Goal: Contribute content: Add original content to the website for others to see

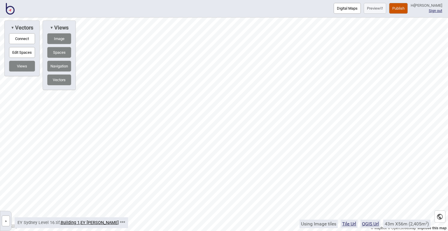
click at [8, 220] on button "»" at bounding box center [6, 220] width 8 height 11
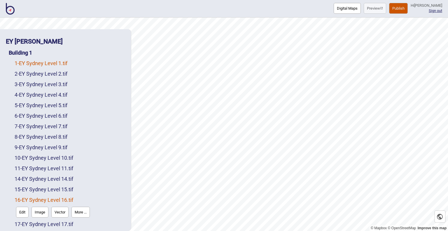
click at [61, 64] on link "1 - EY Sydney Level 1.tif" at bounding box center [41, 63] width 53 height 6
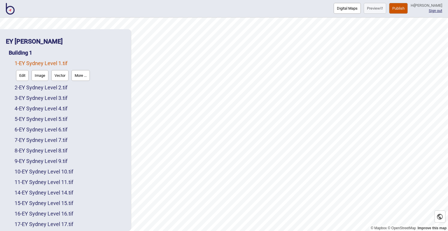
click at [85, 77] on button "More ..." at bounding box center [80, 75] width 18 height 11
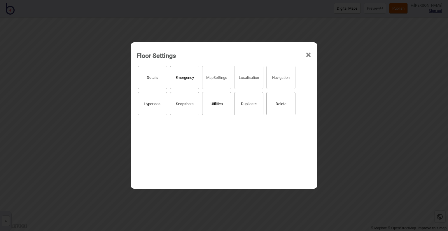
click at [286, 101] on button "Delete" at bounding box center [280, 103] width 29 height 23
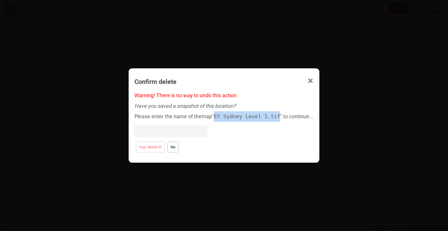
drag, startPoint x: 217, startPoint y: 116, endPoint x: 278, endPoint y: 116, distance: 60.3
click at [278, 116] on div "Please enter the name of the map " EY Sydney Level 1.tif " to continue..." at bounding box center [223, 125] width 179 height 29
copy code "EY Sydney Level 1.tif"
click at [163, 132] on input at bounding box center [170, 130] width 73 height 13
paste input "EY Sydney Level 1.tif"
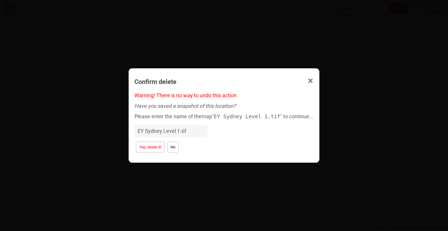
type input "EY Sydney Level 1.tif"
click at [158, 147] on button "Yep, delete it!" at bounding box center [150, 146] width 29 height 11
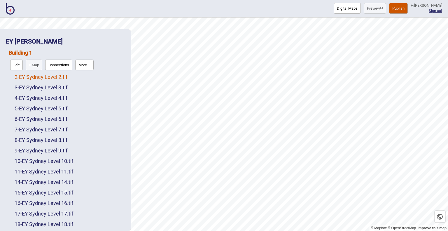
click at [46, 79] on link "2 - EY Sydney Level 2.tif" at bounding box center [41, 77] width 53 height 6
click at [82, 78] on button "More ..." at bounding box center [80, 75] width 18 height 11
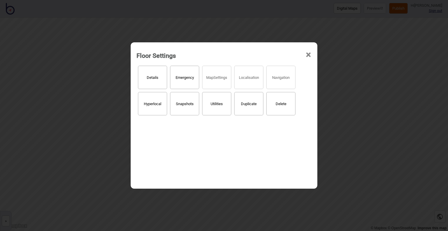
click at [279, 106] on button "Delete" at bounding box center [280, 103] width 29 height 23
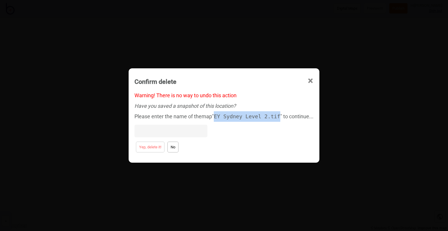
drag, startPoint x: 217, startPoint y: 115, endPoint x: 278, endPoint y: 115, distance: 60.9
click at [278, 115] on div "Please enter the name of the map " EY Sydney Level 2.tif " to continue..." at bounding box center [223, 125] width 179 height 29
copy code "EY Sydney Level 2.tif"
click at [181, 136] on input at bounding box center [170, 130] width 73 height 13
paste input "EY Sydney Level 2.tif"
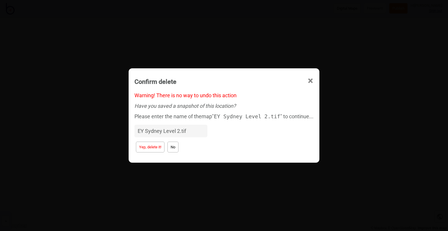
type input "EY Sydney Level 2.tif"
click at [161, 151] on button "Yep, delete it!" at bounding box center [150, 146] width 29 height 11
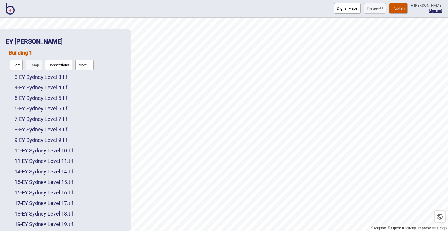
click at [13, 66] on button "Edit" at bounding box center [16, 64] width 13 height 11
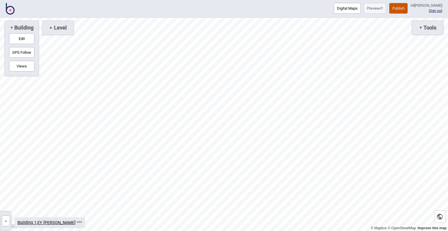
click at [8, 216] on button "»" at bounding box center [6, 220] width 8 height 11
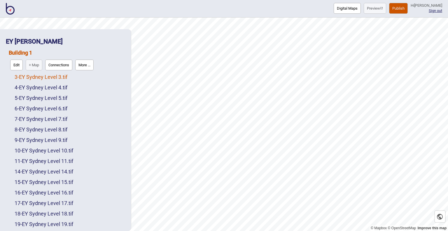
click at [33, 78] on link "3 - EY Sydney Level 3.tif" at bounding box center [41, 77] width 53 height 6
click at [85, 78] on button "More ..." at bounding box center [80, 75] width 18 height 11
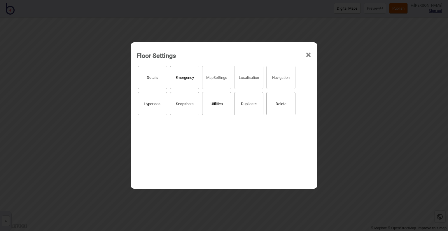
click at [282, 106] on button "Delete" at bounding box center [280, 103] width 29 height 23
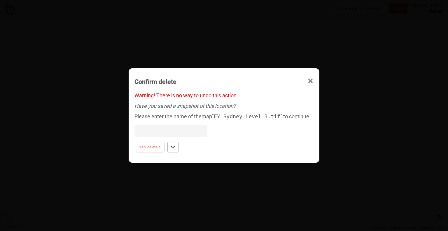
click at [165, 135] on input at bounding box center [170, 130] width 73 height 13
paste input "EY Sydney Level 2.tif"
click at [180, 131] on input "EY Sydney Level 2.tif" at bounding box center [170, 130] width 73 height 13
type input "EY Sydney Level 3.tif"
click at [155, 147] on button "Yep, delete it!" at bounding box center [150, 146] width 29 height 11
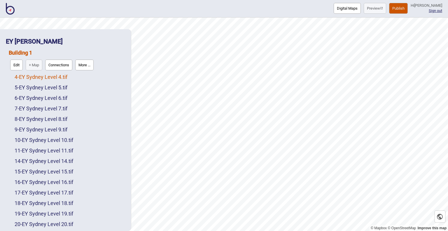
click at [55, 79] on link "4 - EY Sydney Level 4.tif" at bounding box center [41, 77] width 53 height 6
click at [75, 76] on button "More ..." at bounding box center [80, 75] width 18 height 11
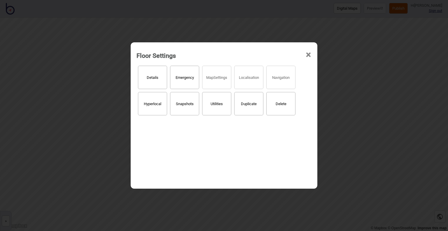
click at [278, 103] on button "Delete" at bounding box center [280, 103] width 29 height 23
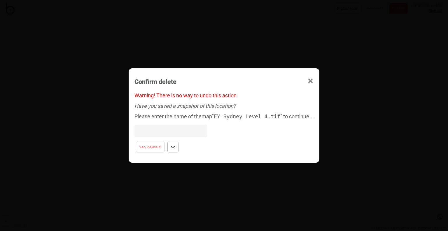
click at [172, 134] on input at bounding box center [170, 130] width 73 height 13
paste input "EY Sydney Level 2.tif"
click at [181, 131] on input "EY Sydney Level 2.tif" at bounding box center [170, 130] width 73 height 13
type input "EY Sydney Level 4.tif"
click at [155, 148] on button "Yep, delete it!" at bounding box center [150, 146] width 29 height 11
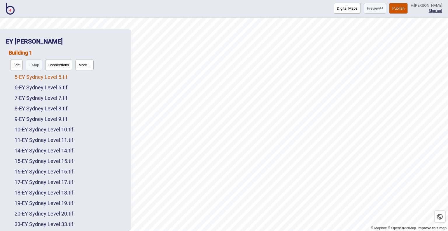
click at [56, 77] on link "5 - EY Sydney Level 5.tif" at bounding box center [41, 77] width 53 height 6
click at [85, 78] on button "More ..." at bounding box center [80, 75] width 18 height 11
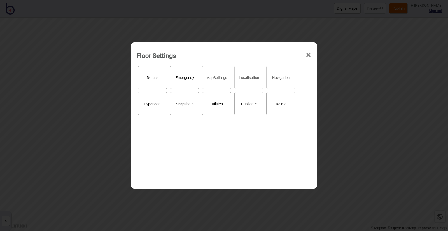
click at [286, 106] on button "Delete" at bounding box center [280, 103] width 29 height 23
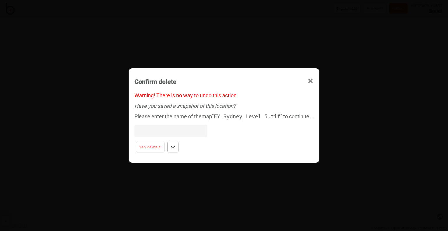
click at [168, 134] on input at bounding box center [170, 130] width 73 height 13
paste input "EY Sydney Level 2.tif"
click at [180, 131] on input "EY Sydney Level 2.tif" at bounding box center [170, 130] width 73 height 13
type input "EY Sydney Level 5.tif"
click at [151, 148] on button "Yep, delete it!" at bounding box center [150, 146] width 29 height 11
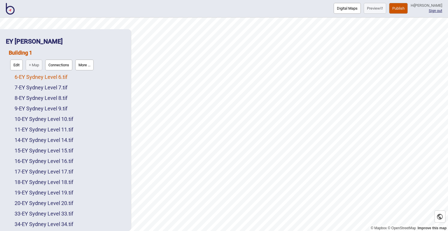
click at [62, 76] on link "6 - EY Sydney Level 6.tif" at bounding box center [41, 77] width 53 height 6
click at [78, 77] on button "More ..." at bounding box center [80, 75] width 18 height 11
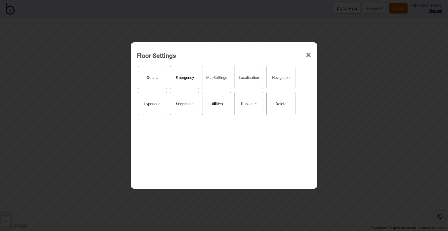
click at [270, 99] on button "Delete" at bounding box center [280, 103] width 29 height 23
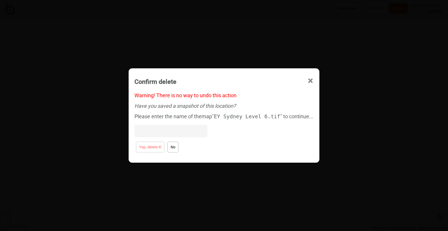
click at [179, 127] on input at bounding box center [170, 130] width 73 height 13
paste input "EY Sydney Level 2.tif"
click at [180, 131] on input "EY Sydney Level 2.tif" at bounding box center [170, 130] width 73 height 13
type input "EY Sydney Level 6.tif"
click at [162, 148] on button "Yep, delete it!" at bounding box center [150, 146] width 29 height 11
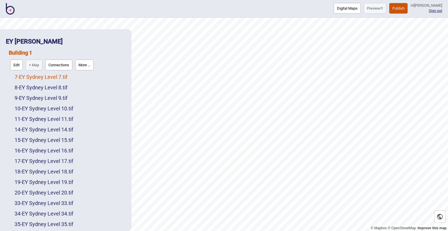
click at [58, 77] on link "7 - EY Sydney Level 7.tif" at bounding box center [41, 77] width 53 height 6
click at [84, 77] on button "More ..." at bounding box center [80, 75] width 18 height 11
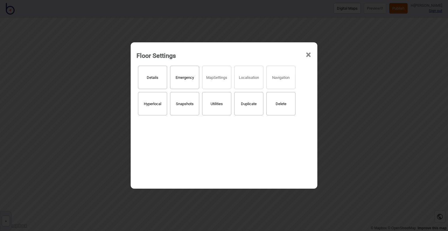
click at [283, 104] on button "Delete" at bounding box center [280, 103] width 29 height 23
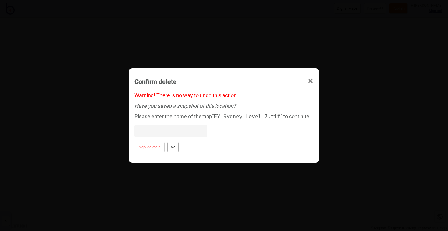
click at [176, 130] on input at bounding box center [170, 130] width 73 height 13
paste input "EY Sydney Level 2.tif"
click at [180, 130] on input "EY Sydney Level 2.tif" at bounding box center [170, 130] width 73 height 13
type input "EY Sydney Level 7.tif"
click at [150, 148] on button "Yep, delete it!" at bounding box center [150, 146] width 29 height 11
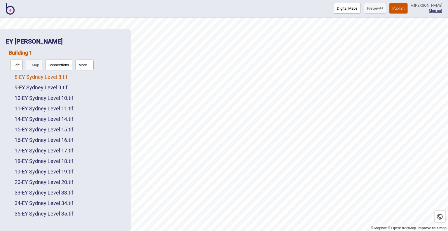
click at [48, 76] on link "8 - EY Sydney Level 8.tif" at bounding box center [41, 77] width 53 height 6
click at [77, 74] on button "More ..." at bounding box center [80, 75] width 18 height 11
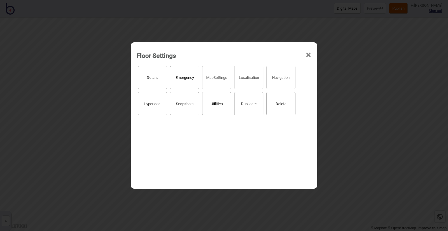
click at [279, 101] on button "Delete" at bounding box center [280, 103] width 29 height 23
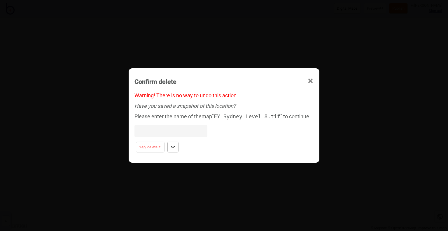
click at [181, 130] on input at bounding box center [170, 130] width 73 height 13
paste input "EY Sydney Level 2.tif"
click at [180, 130] on input "EY Sydney Level 2.tif" at bounding box center [170, 130] width 73 height 13
click at [180, 131] on input "EY Sydney Level 2.tif" at bounding box center [170, 130] width 73 height 13
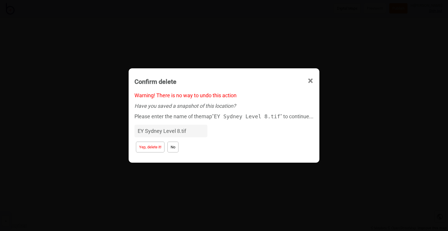
type input "EY Sydney Level 8.tif"
click at [149, 146] on button "Yep, delete it!" at bounding box center [150, 146] width 29 height 11
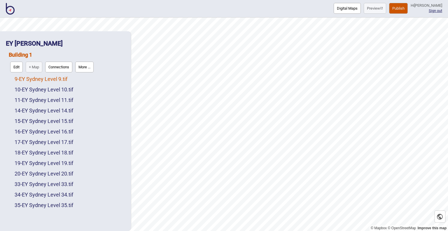
click at [55, 80] on link "9 - EY Sydney Level 9.tif" at bounding box center [41, 79] width 53 height 6
click at [86, 78] on button "More ..." at bounding box center [80, 77] width 18 height 11
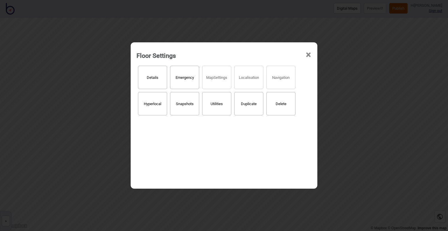
click at [274, 102] on button "Delete" at bounding box center [280, 103] width 29 height 23
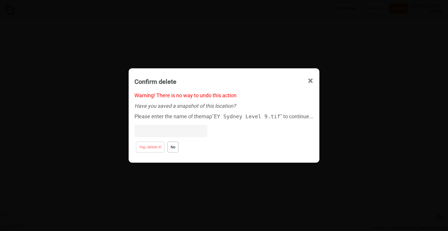
click at [173, 132] on input at bounding box center [170, 130] width 73 height 13
paste input "EY Sydney Level 2.tif"
click at [180, 129] on input "EY Sydney Level 2.tif" at bounding box center [170, 130] width 73 height 13
type input "EY Sydney Level 9.tif"
click at [156, 148] on button "Yep, delete it!" at bounding box center [150, 146] width 29 height 11
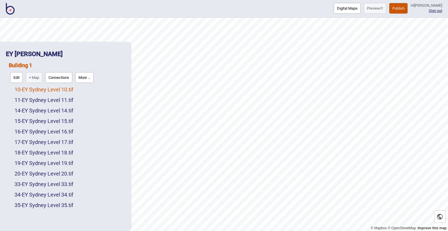
click at [44, 87] on link "10 - EY Sydney Level 10.tif" at bounding box center [44, 89] width 59 height 6
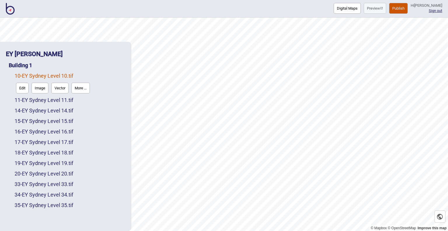
click at [82, 87] on button "More ..." at bounding box center [80, 87] width 18 height 11
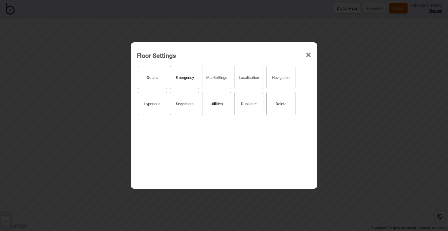
click at [290, 106] on button "Delete" at bounding box center [280, 103] width 29 height 23
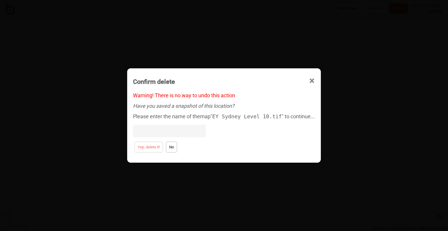
click at [173, 129] on input at bounding box center [169, 130] width 73 height 13
paste input "EY Sydney Level 2.tif"
click at [177, 130] on input "EY Sydney Level 2.tif" at bounding box center [169, 130] width 73 height 13
type input "EY Sydney Level 10.tif"
click at [159, 149] on button "Yep, delete it!" at bounding box center [148, 146] width 29 height 11
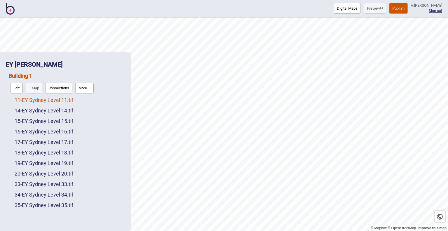
click at [63, 101] on link "11 - EY Sydney Level 11.tif" at bounding box center [44, 100] width 59 height 6
click at [87, 99] on button "More ..." at bounding box center [80, 98] width 18 height 11
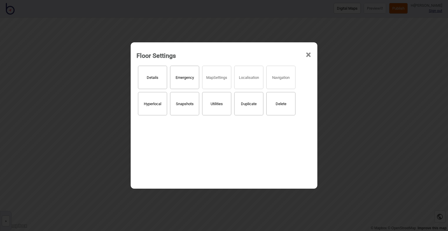
click at [284, 106] on button "Delete" at bounding box center [280, 103] width 29 height 23
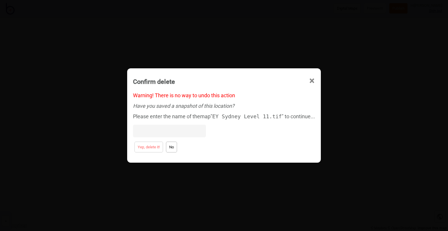
click at [175, 133] on input at bounding box center [169, 130] width 73 height 13
paste input "EY Sydney Level 2.tif"
click at [178, 129] on input "EY Sydney Level 2.tif" at bounding box center [169, 130] width 73 height 13
click at [176, 131] on input "EY Sydney Level2 .tif" at bounding box center [169, 130] width 73 height 13
click at [177, 131] on input "EY Sydney Level 2.tif" at bounding box center [169, 130] width 73 height 13
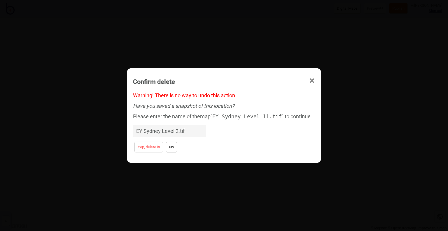
click at [179, 131] on input "EY Sydney Level 2.tif" at bounding box center [169, 130] width 73 height 13
type input "EY Sydney Level 11.tif"
click at [157, 150] on button "Yep, delete it!" at bounding box center [148, 146] width 29 height 11
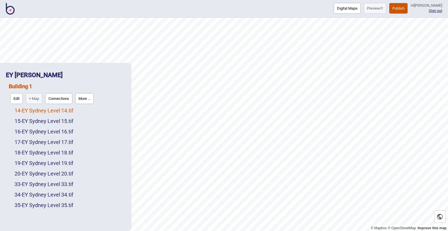
click at [29, 111] on link "14 - EY Sydney Level 14.tif" at bounding box center [44, 110] width 59 height 6
click at [80, 109] on button "More ..." at bounding box center [80, 108] width 18 height 11
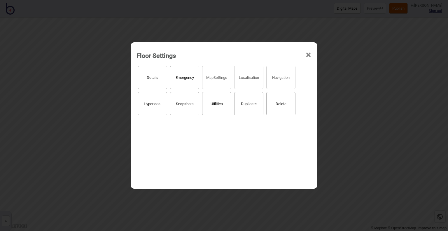
click at [278, 102] on button "Delete" at bounding box center [280, 103] width 29 height 23
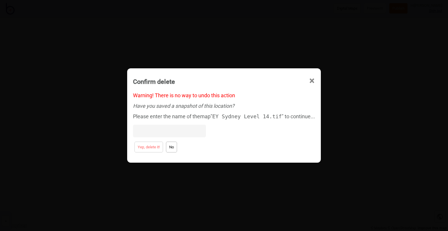
click at [179, 129] on input at bounding box center [169, 130] width 73 height 13
paste input "EY Sydney Level 2.tif"
click at [179, 131] on input "EY Sydney Level 2.tif" at bounding box center [169, 130] width 73 height 13
type input "EY Sydney Level 14.tif"
click at [148, 144] on button "Yep, delete it!" at bounding box center [148, 146] width 29 height 11
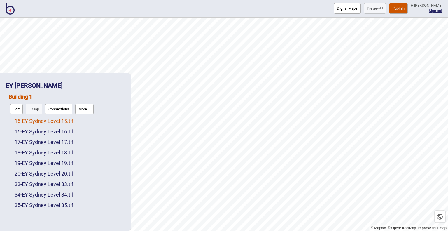
click at [54, 121] on link "15 - EY Sydney Level 15.tif" at bounding box center [44, 121] width 59 height 6
click at [86, 120] on button "More ..." at bounding box center [80, 119] width 18 height 11
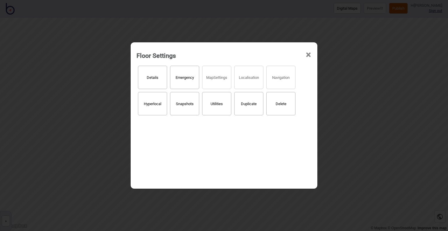
click at [278, 106] on button "Delete" at bounding box center [280, 103] width 29 height 23
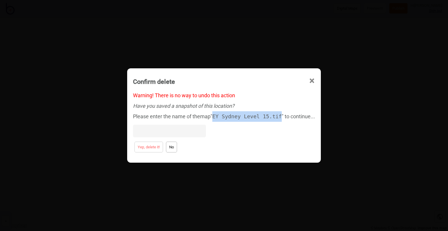
drag, startPoint x: 279, startPoint y: 116, endPoint x: 217, endPoint y: 116, distance: 61.8
click at [217, 116] on code "EY Sydney Level 15.tif" at bounding box center [246, 116] width 69 height 6
copy code "EY Sydney Level 15.tif"
click at [190, 127] on input at bounding box center [169, 130] width 73 height 13
paste input "EY Sydney Level 15.tif"
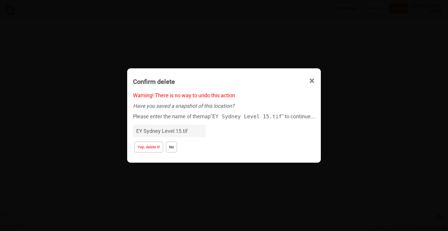
type input "EY Sydney Level 15.tif"
click at [162, 147] on button "Yep, delete it!" at bounding box center [148, 146] width 29 height 11
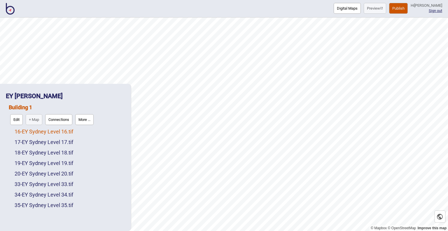
click at [36, 131] on link "16 - EY Sydney Level 16.tif" at bounding box center [44, 131] width 59 height 6
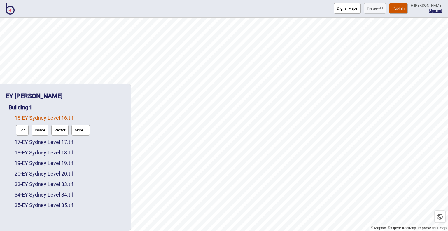
click at [84, 133] on button "More ..." at bounding box center [80, 129] width 18 height 11
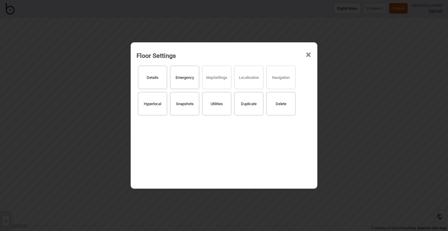
click at [273, 110] on button "Delete" at bounding box center [280, 103] width 29 height 23
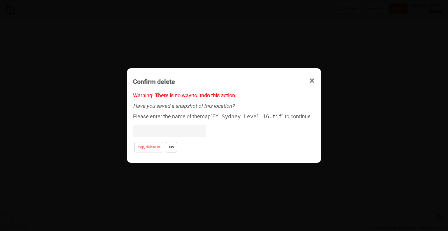
click at [164, 129] on input at bounding box center [169, 130] width 73 height 13
paste input "EY Sydney Level 15.tif"
click at [182, 131] on input "EY Sydney Level 15.tif" at bounding box center [169, 130] width 73 height 13
type input "EY Sydney Level 16.tif"
click at [153, 148] on button "Yep, delete it!" at bounding box center [148, 146] width 29 height 11
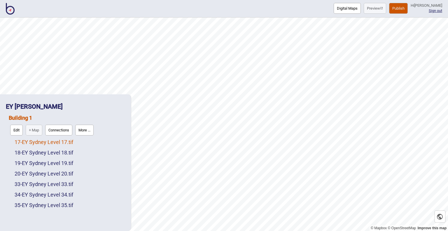
click at [69, 144] on link "17 - EY Sydney Level 17.tif" at bounding box center [44, 142] width 59 height 6
click at [82, 139] on button "More ..." at bounding box center [80, 140] width 18 height 11
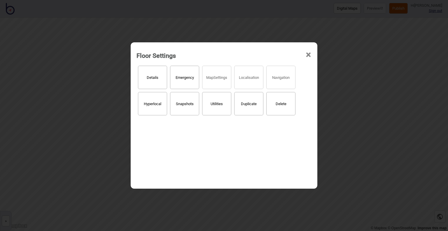
click at [275, 106] on button "Delete" at bounding box center [280, 103] width 29 height 23
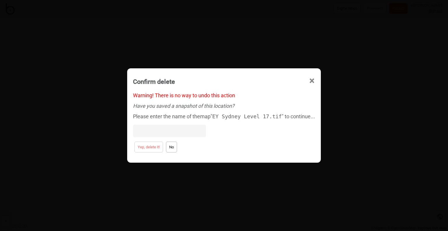
click at [161, 131] on input at bounding box center [169, 130] width 73 height 13
paste input "EY Sydney Level 15.tif"
click at [180, 129] on input "EY Sydney Level 15.tif" at bounding box center [169, 130] width 73 height 13
type input "EY Sydney Level 17.tif"
click at [157, 145] on button "Yep, delete it!" at bounding box center [148, 146] width 29 height 11
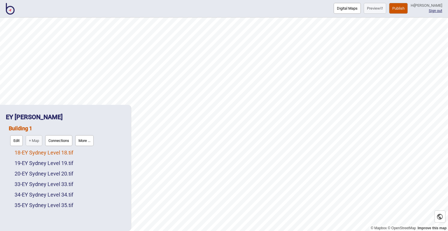
click at [71, 155] on link "18 - EY Sydney Level 18.tif" at bounding box center [44, 152] width 59 height 6
click at [85, 149] on button "More ..." at bounding box center [80, 150] width 18 height 11
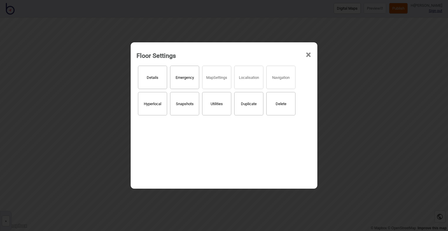
click at [279, 108] on button "Delete" at bounding box center [280, 103] width 29 height 23
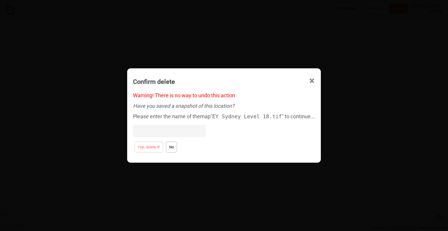
click at [170, 129] on input at bounding box center [169, 130] width 73 height 13
paste input "EY Sydney Level 15.tif"
click at [182, 131] on input "EY Sydney Level 15.tif" at bounding box center [169, 130] width 73 height 13
type input "EY Sydney Level 18.tif"
click at [159, 145] on button "Yep, delete it!" at bounding box center [148, 146] width 29 height 11
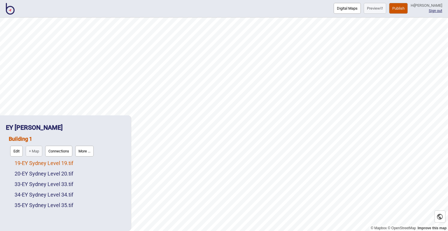
click at [62, 162] on link "19 - EY Sydney Level 19.tif" at bounding box center [44, 163] width 59 height 6
click at [85, 159] on button "More ..." at bounding box center [80, 161] width 18 height 11
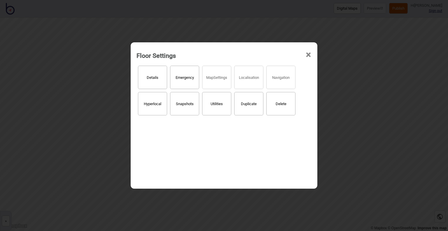
click at [278, 108] on button "Delete" at bounding box center [280, 103] width 29 height 23
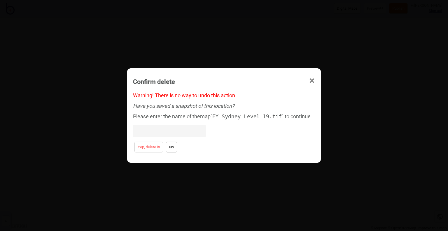
click at [187, 133] on input at bounding box center [169, 130] width 73 height 13
paste input "EY Sydney Level 15.tif"
click at [182, 132] on input "EY Sydney Level 15.tif" at bounding box center [169, 130] width 73 height 13
type input "EY Sydney Level 19.tif"
click at [160, 148] on button "Yep, delete it!" at bounding box center [148, 146] width 29 height 11
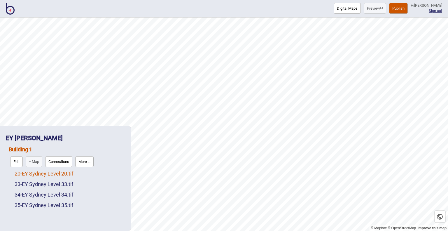
click at [28, 173] on link "20 - EY Sydney Level 20.tif" at bounding box center [44, 173] width 59 height 6
click at [81, 168] on button "More ..." at bounding box center [80, 171] width 18 height 11
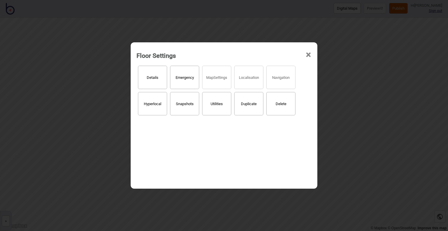
click at [288, 104] on button "Delete" at bounding box center [280, 103] width 29 height 23
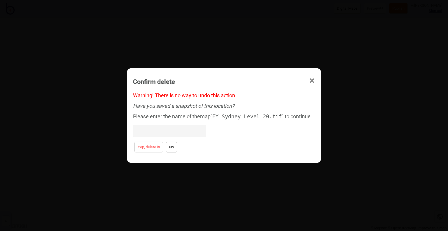
click at [197, 129] on input at bounding box center [169, 130] width 73 height 13
click at [191, 130] on input at bounding box center [169, 130] width 73 height 13
paste input "EY Sydney Level 15.tif"
drag, startPoint x: 178, startPoint y: 131, endPoint x: 182, endPoint y: 131, distance: 4.4
click at [182, 131] on input "EY Sydney Level 15.tif" at bounding box center [169, 130] width 73 height 13
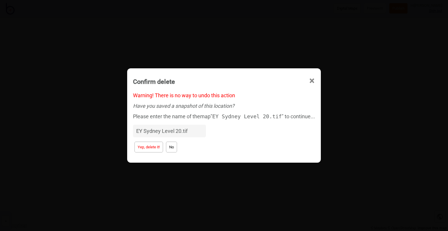
type input "EY Sydney Level 20.tif"
click at [159, 146] on button "Yep, delete it!" at bounding box center [148, 146] width 29 height 11
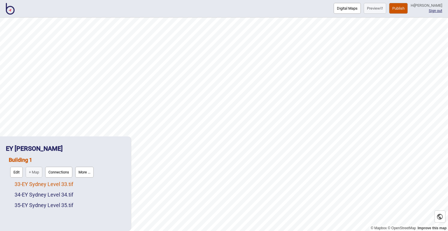
click at [52, 184] on link "33 - EY Sydney Level 33.tif" at bounding box center [44, 184] width 59 height 6
click at [82, 179] on button "More ..." at bounding box center [80, 182] width 18 height 11
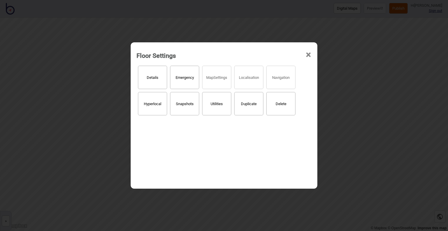
click at [281, 105] on button "Delete" at bounding box center [280, 103] width 29 height 23
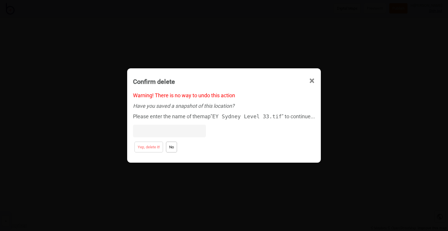
click at [170, 128] on input at bounding box center [169, 130] width 73 height 13
paste input "EY Sydney Level 15.tif"
drag, startPoint x: 177, startPoint y: 131, endPoint x: 182, endPoint y: 131, distance: 4.4
click at [182, 131] on input "EY Sydney Level 15.tif" at bounding box center [169, 130] width 73 height 13
type input "EY Sydney Level 33.tif"
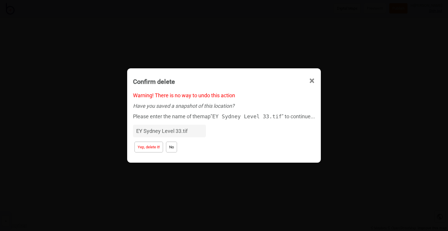
click at [155, 148] on button "Yep, delete it!" at bounding box center [148, 146] width 29 height 11
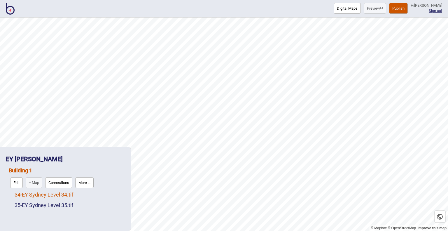
click at [66, 197] on link "34 - EY Sydney Level 34.tif" at bounding box center [44, 194] width 59 height 6
click at [83, 194] on button "More ..." at bounding box center [80, 192] width 18 height 11
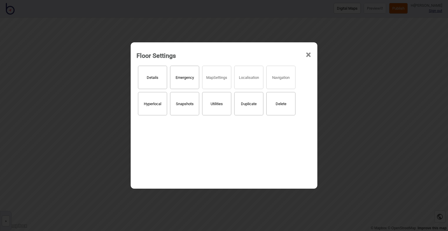
click at [283, 104] on button "Delete" at bounding box center [280, 103] width 29 height 23
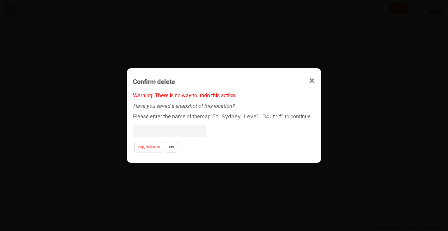
click at [183, 128] on input at bounding box center [169, 130] width 73 height 13
paste input "EY Sydney Level 15.tif"
drag, startPoint x: 177, startPoint y: 131, endPoint x: 182, endPoint y: 131, distance: 5.0
click at [182, 131] on input "EY Sydney Level 15.tif" at bounding box center [169, 130] width 73 height 13
type input "EY Sydney Level 34.tif"
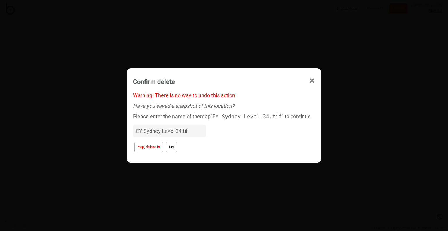
click at [156, 151] on button "Yep, delete it!" at bounding box center [148, 146] width 29 height 11
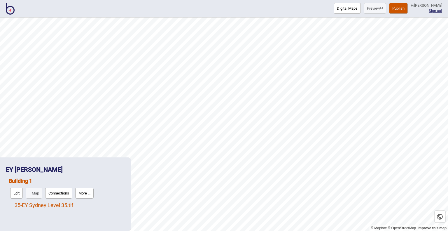
click at [71, 205] on link "35 - EY Sydney Level 35.tif" at bounding box center [44, 205] width 59 height 6
click at [84, 202] on button "More ..." at bounding box center [80, 203] width 18 height 11
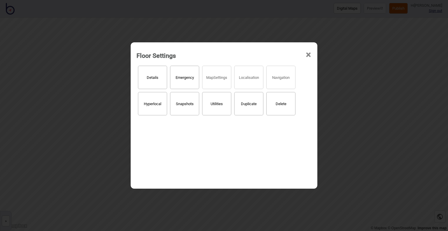
click at [284, 108] on button "Delete" at bounding box center [280, 103] width 29 height 23
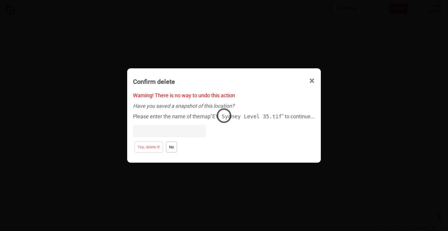
click at [180, 131] on input at bounding box center [169, 130] width 73 height 13
paste input "EY Sydney Level 15.tif"
click at [177, 131] on input "EY Sydney Level 15.tif" at bounding box center [169, 130] width 73 height 13
type input "EY Sydney Level 35.tif"
click at [155, 150] on button "Yep, delete it!" at bounding box center [148, 146] width 29 height 11
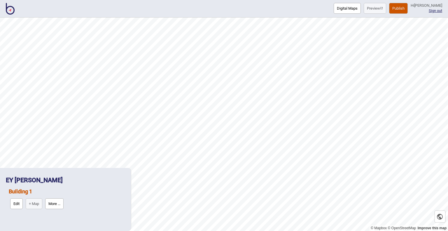
click at [340, 8] on button "Digital Maps" at bounding box center [346, 8] width 27 height 11
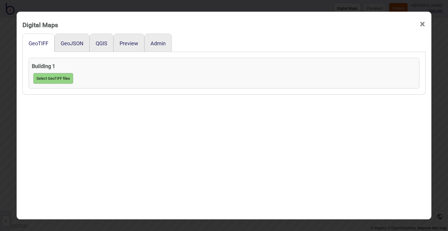
click at [63, 80] on button "Select GeoTIFF files" at bounding box center [53, 78] width 40 height 11
click input "file" at bounding box center [0, 0] width 0 height 0
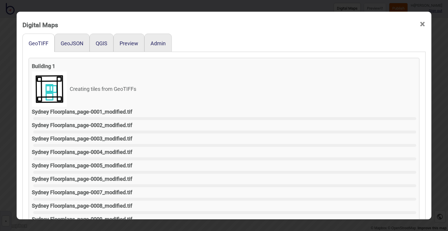
click at [198, 68] on h4 "Building 1" at bounding box center [224, 66] width 384 height 10
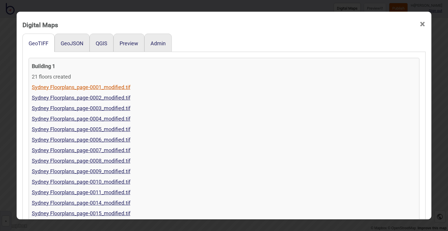
click at [67, 87] on link "Sydney Floorplans_page-0001_modified.tif" at bounding box center [81, 87] width 99 height 6
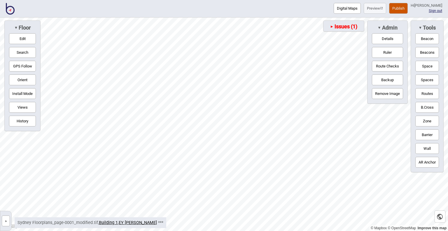
click at [3, 222] on button "»" at bounding box center [6, 220] width 8 height 11
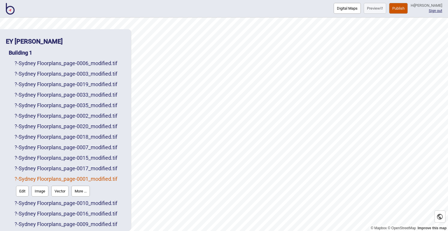
click at [26, 179] on link "? - Sydney Floorplans_page-0001_modified.tif" at bounding box center [66, 178] width 103 height 6
click at [25, 192] on button "Edit" at bounding box center [22, 190] width 13 height 11
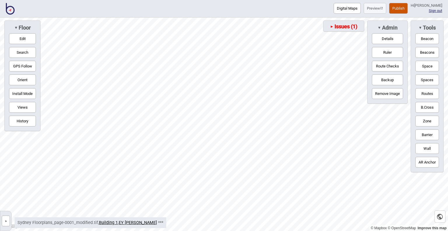
click at [6, 221] on button "»" at bounding box center [6, 220] width 8 height 11
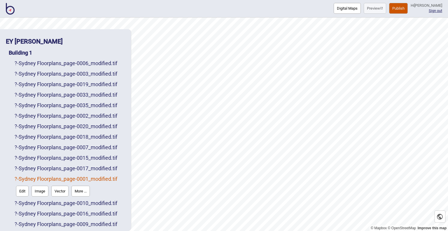
click at [82, 192] on button "More ..." at bounding box center [80, 190] width 18 height 11
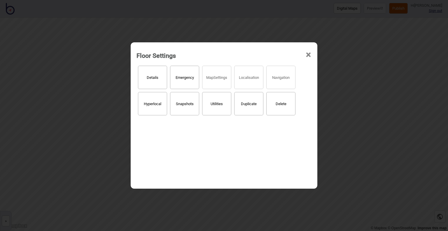
click at [153, 81] on button "Details" at bounding box center [152, 77] width 29 height 23
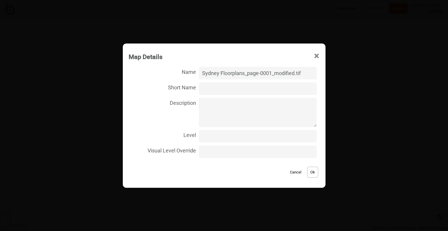
click at [208, 139] on input "Level" at bounding box center [257, 136] width 117 height 13
type input "1"
drag, startPoint x: 296, startPoint y: 73, endPoint x: 204, endPoint y: 75, distance: 92.2
click at [204, 75] on input "Sydney Floorplans_page-0001_modified.tif" at bounding box center [257, 73] width 117 height 13
type input "EY Sydney Level 1.tif"
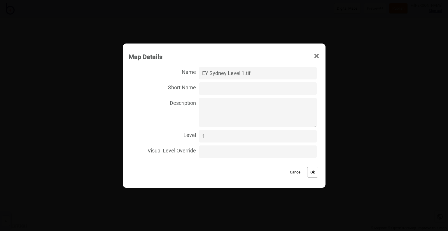
click at [310, 173] on button "Ok" at bounding box center [312, 171] width 11 height 11
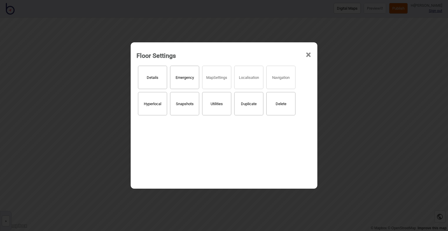
click at [308, 55] on span "×" at bounding box center [308, 54] width 6 height 19
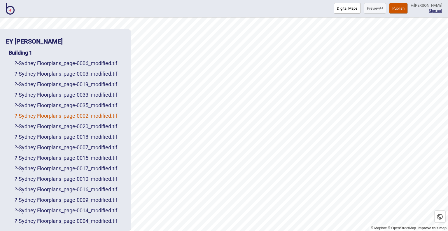
click at [92, 115] on link "? - Sydney Floorplans_page-0002_modified.tif" at bounding box center [66, 116] width 103 height 6
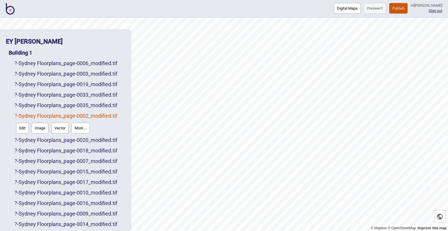
click at [84, 130] on button "More ..." at bounding box center [80, 127] width 18 height 11
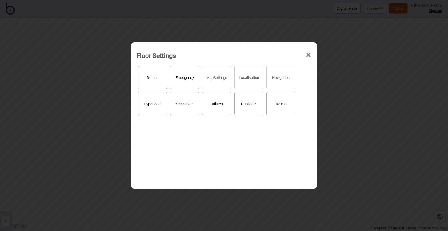
click at [146, 78] on button "Details" at bounding box center [152, 77] width 29 height 23
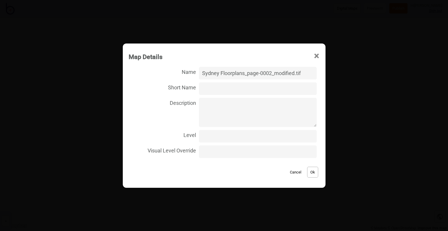
click at [230, 73] on input "Sydney Floorplans_page-0002_modified.tif" at bounding box center [257, 73] width 117 height 13
click at [245, 72] on input "EY Sydney Level 1.tif" at bounding box center [257, 73] width 117 height 13
type input "EY Sydney Level 2.tif"
click at [233, 139] on input "Level" at bounding box center [257, 136] width 117 height 13
type input "2"
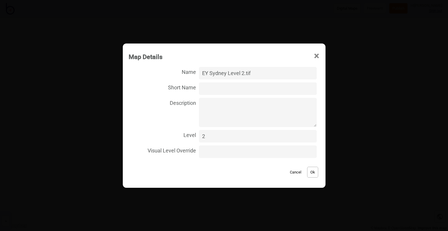
click at [311, 169] on button "Ok" at bounding box center [312, 171] width 11 height 11
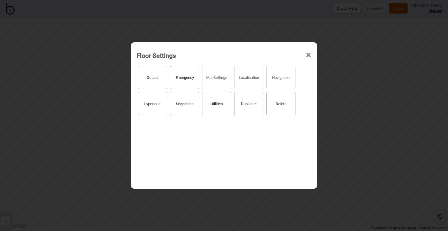
click at [307, 55] on span "×" at bounding box center [308, 54] width 6 height 19
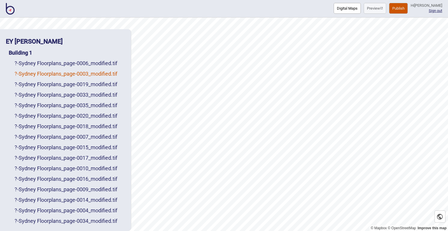
click at [77, 74] on link "? - Sydney Floorplans_page-0003_modified.tif" at bounding box center [66, 74] width 103 height 6
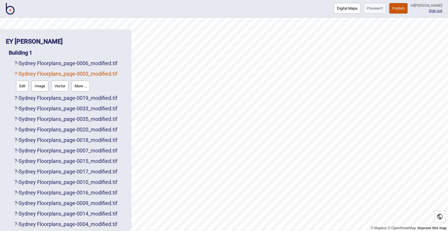
click at [85, 89] on button "More ..." at bounding box center [80, 85] width 18 height 11
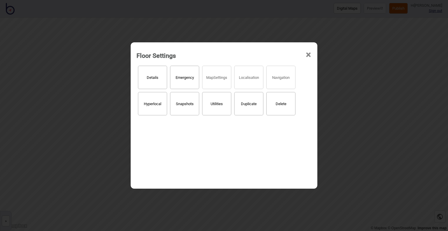
click at [155, 83] on button "Details" at bounding box center [152, 77] width 29 height 23
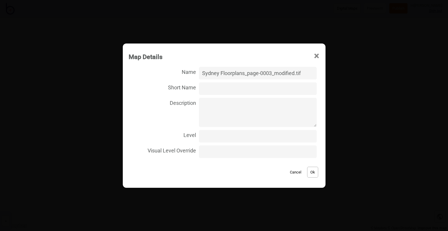
click at [216, 137] on input "Level" at bounding box center [257, 136] width 117 height 13
type input "3"
click at [224, 73] on input "Sydney Floorplans_page-0003_modified.tif" at bounding box center [257, 73] width 117 height 13
paste input "EY Sydney Level 1"
click at [246, 72] on input "EY Sydney Level 1.tif" at bounding box center [257, 73] width 117 height 13
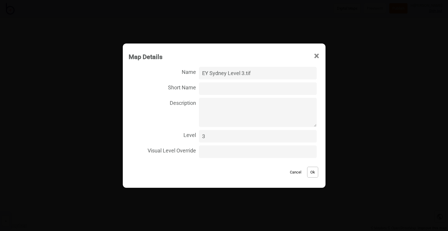
type input "EY Sydney Level 3.tif"
click at [307, 172] on button "Ok" at bounding box center [312, 171] width 11 height 11
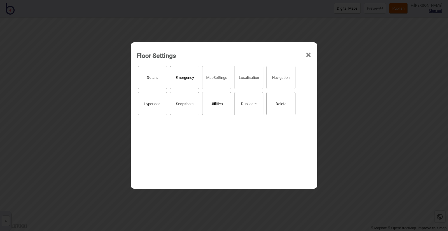
click at [306, 55] on span "×" at bounding box center [308, 54] width 6 height 19
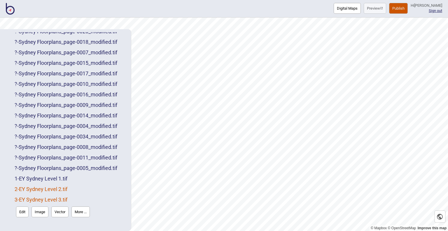
scroll to position [82, 0]
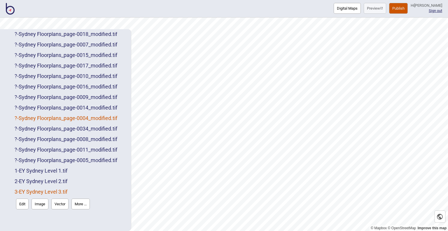
click at [93, 117] on link "? - Sydney Floorplans_page-0004_modified.tif" at bounding box center [66, 118] width 103 height 6
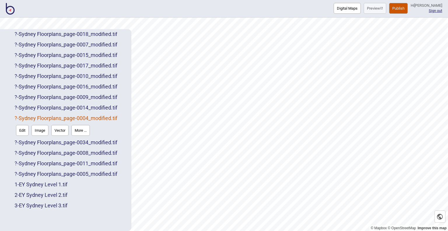
click at [84, 132] on button "More ..." at bounding box center [80, 130] width 18 height 11
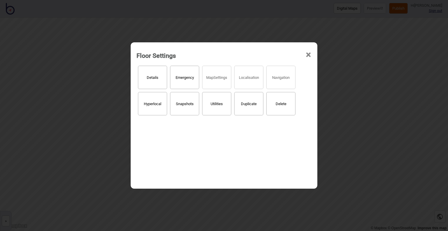
click at [154, 86] on button "Details" at bounding box center [152, 77] width 29 height 23
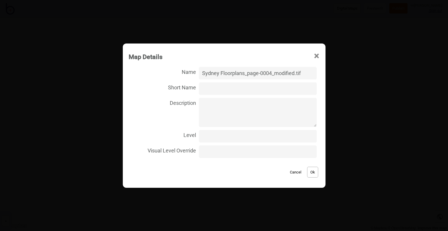
click at [205, 138] on input "Level" at bounding box center [257, 136] width 117 height 13
type input "4"
click at [224, 78] on input "Sydney Floorplans_page-0004_modified.tif" at bounding box center [257, 73] width 117 height 13
paste input "EY Sydney Level 1"
click at [245, 72] on input "EY Sydney Level 1.tif" at bounding box center [257, 73] width 117 height 13
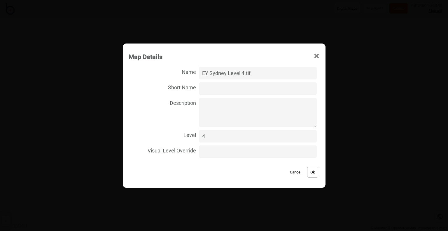
type input "EY Sydney Level 4.tif"
click at [308, 169] on button "Ok" at bounding box center [312, 171] width 11 height 11
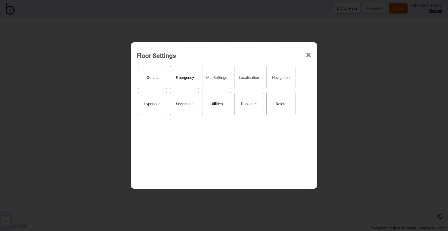
click at [308, 57] on span "×" at bounding box center [308, 54] width 6 height 19
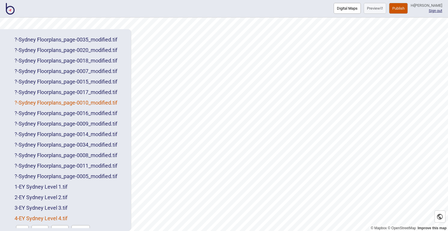
scroll to position [82, 0]
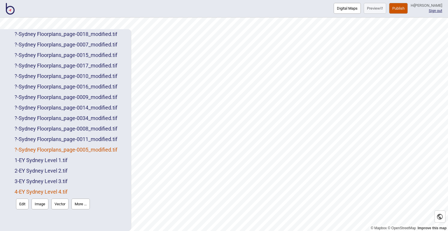
click at [95, 150] on link "? - Sydney Floorplans_page-0005_modified.tif" at bounding box center [66, 149] width 103 height 6
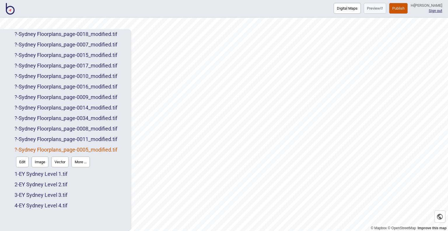
click at [85, 159] on button "More ..." at bounding box center [80, 161] width 18 height 11
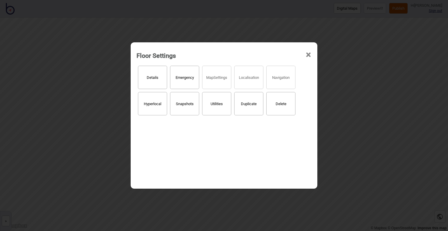
click at [150, 80] on button "Details" at bounding box center [152, 77] width 29 height 23
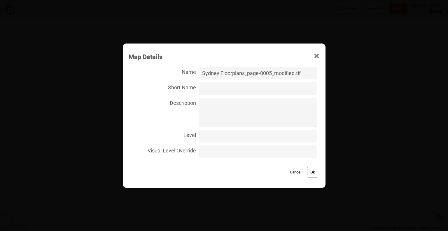
click at [224, 139] on input "Level" at bounding box center [257, 136] width 117 height 13
type input "5"
click at [292, 71] on input "Sydney Floorplans_page-0005_modified.tif" at bounding box center [257, 73] width 117 height 13
paste input "EY Sydney Level 1"
click at [245, 73] on input "EY Sydney Level 1.tif" at bounding box center [257, 73] width 117 height 13
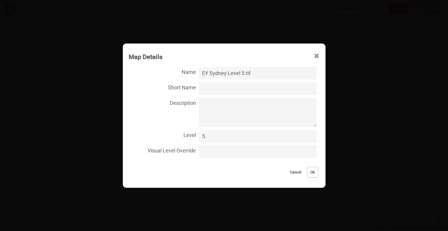
type input "EY Sydney Level 5.tif"
click at [312, 174] on button "Ok" at bounding box center [312, 171] width 11 height 11
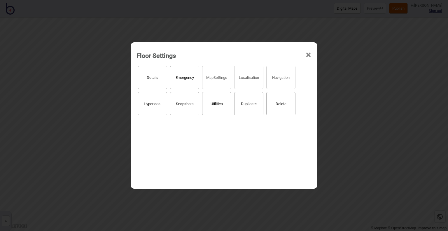
click at [91, 150] on div "Floor Settings × Details Emergency Map Settings Localisation Navigation Hyperlo…" at bounding box center [224, 115] width 448 height 231
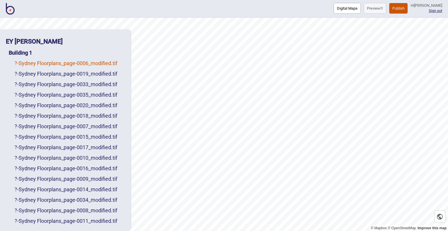
click at [87, 63] on link "? - Sydney Floorplans_page-0006_modified.tif" at bounding box center [66, 63] width 103 height 6
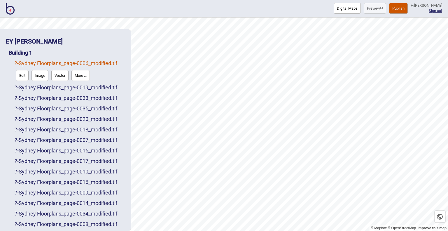
click at [82, 74] on button "More ..." at bounding box center [80, 75] width 18 height 11
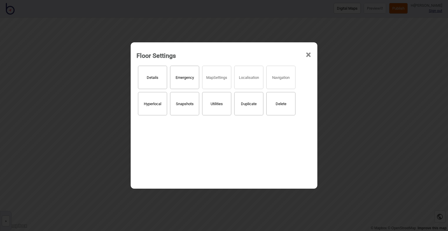
click at [160, 76] on button "Details" at bounding box center [152, 77] width 29 height 23
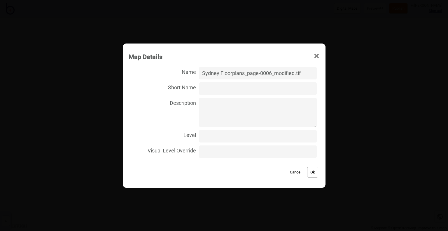
click at [224, 136] on input "Level" at bounding box center [257, 136] width 117 height 13
type input "6"
click at [218, 70] on input "Sydney Floorplans_page-0006_modified.tif" at bounding box center [257, 73] width 117 height 13
paste input "EY Sydney Level 1"
click at [245, 71] on input "EY Sydney Level 1.tif" at bounding box center [257, 73] width 117 height 13
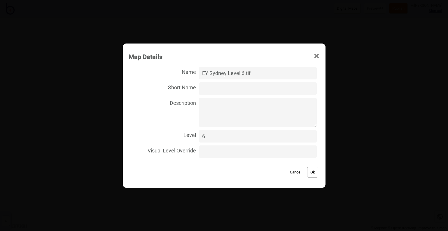
type input "EY Sydney Level 6.tif"
click at [314, 173] on button "Ok" at bounding box center [312, 171] width 11 height 11
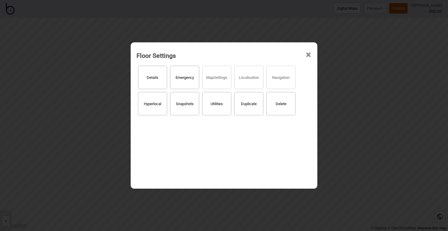
click at [310, 54] on span "×" at bounding box center [308, 54] width 6 height 19
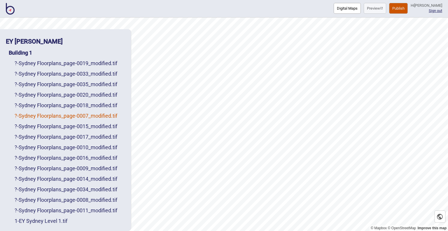
click at [91, 116] on link "? - Sydney Floorplans_page-0007_modified.tif" at bounding box center [66, 116] width 103 height 6
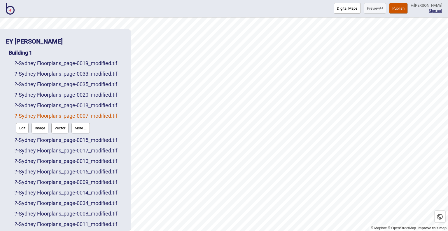
click at [82, 130] on button "More ..." at bounding box center [80, 127] width 18 height 11
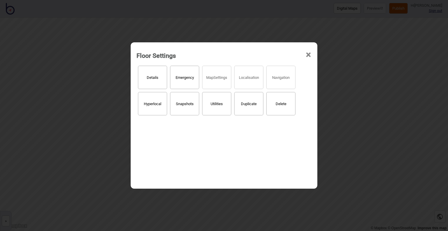
click at [153, 64] on div "Details Emergency Map Settings Localisation Navigation Hyperlocal Snapshots Uti…" at bounding box center [224, 124] width 181 height 123
click at [155, 79] on button "Details" at bounding box center [152, 77] width 29 height 23
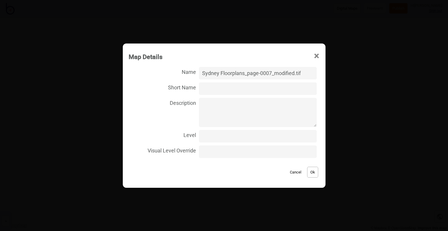
click at [221, 117] on textarea "Description" at bounding box center [257, 112] width 117 height 29
click at [219, 141] on input "Level" at bounding box center [257, 136] width 117 height 13
type input "7"
click at [229, 70] on input "Sydney Floorplans_page-0007_modified.tif" at bounding box center [257, 73] width 117 height 13
paste input "EY Sydney Level 1"
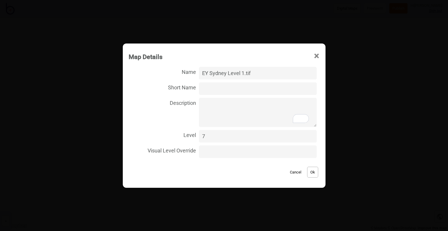
click at [245, 71] on input "EY Sydney Level 1.tif" at bounding box center [257, 73] width 117 height 13
type input "EY Sydney Level 7.tif"
click at [307, 171] on button "Ok" at bounding box center [312, 171] width 11 height 11
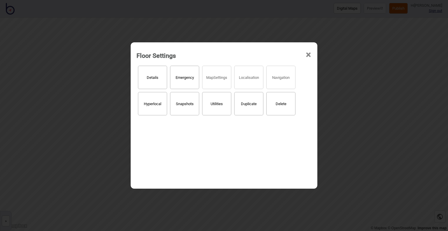
click at [308, 54] on span "×" at bounding box center [308, 54] width 6 height 19
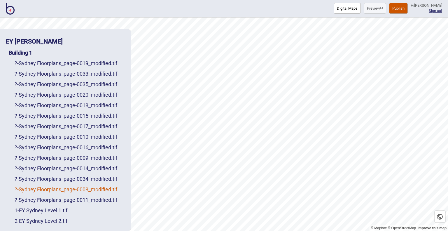
click at [82, 189] on link "? - Sydney Floorplans_page-0008_modified.tif" at bounding box center [66, 189] width 103 height 6
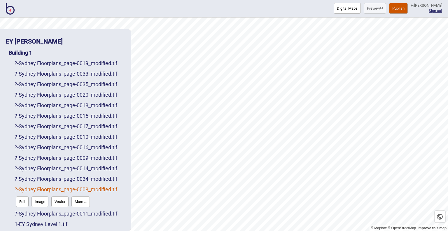
click at [83, 199] on button "More ..." at bounding box center [80, 201] width 18 height 11
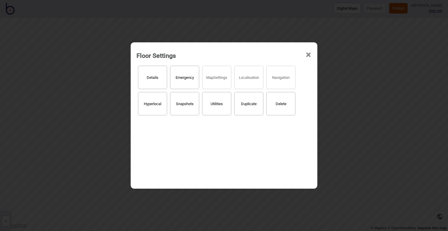
click at [157, 86] on button "Details" at bounding box center [152, 77] width 29 height 23
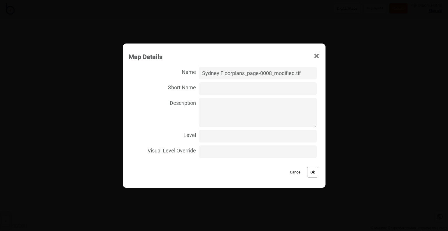
click at [213, 135] on input "Level" at bounding box center [257, 136] width 117 height 13
type input "8"
click at [215, 71] on input "Sydney Floorplans_page-0008_modified.tif" at bounding box center [257, 73] width 117 height 13
paste input "EY Sydney Level 1"
click at [245, 72] on input "EY Sydney Level 1.tif" at bounding box center [257, 73] width 117 height 13
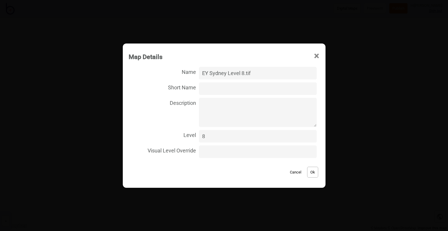
type input "EY Sydney Level 8.tif"
click at [309, 173] on button "Ok" at bounding box center [312, 171] width 11 height 11
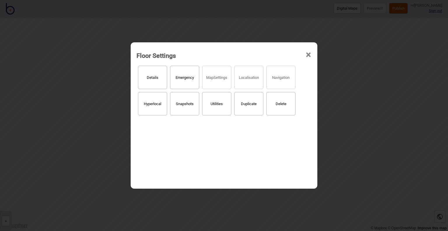
click at [307, 54] on span "×" at bounding box center [308, 54] width 6 height 19
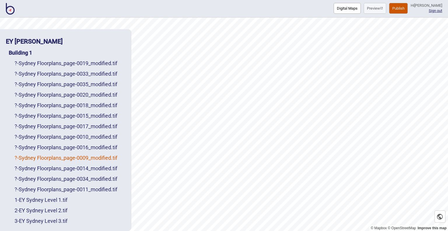
click at [89, 158] on link "? - Sydney Floorplans_page-0009_modified.tif" at bounding box center [66, 158] width 103 height 6
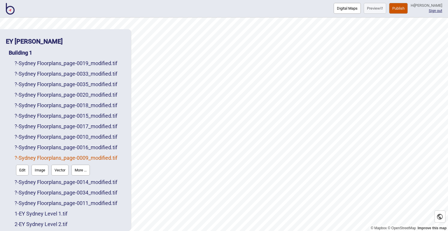
click at [79, 169] on button "More ..." at bounding box center [80, 169] width 18 height 11
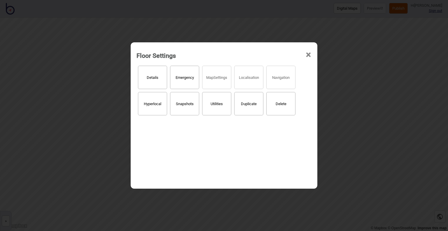
click at [160, 80] on button "Details" at bounding box center [152, 77] width 29 height 23
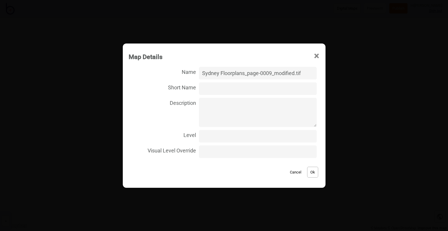
click at [225, 133] on input "Level" at bounding box center [257, 136] width 117 height 13
type input "9"
click at [225, 75] on input "Sydney Floorplans_page-0009_modified.tif" at bounding box center [257, 73] width 117 height 13
paste input "EY Sydney Level 1"
click at [246, 72] on input "EY Sydney Level 1.tif" at bounding box center [257, 73] width 117 height 13
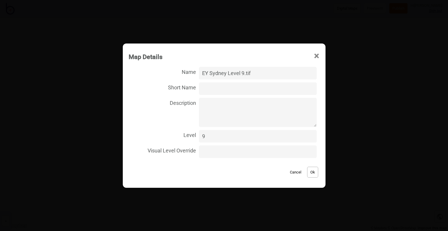
type input "EY Sydney Level 9.tif"
click at [312, 173] on button "Ok" at bounding box center [312, 171] width 11 height 11
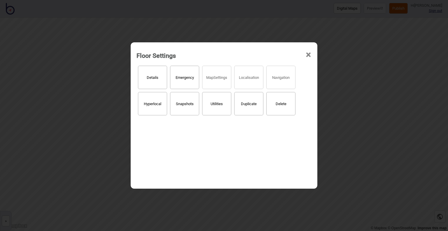
click at [308, 52] on span "×" at bounding box center [308, 54] width 6 height 19
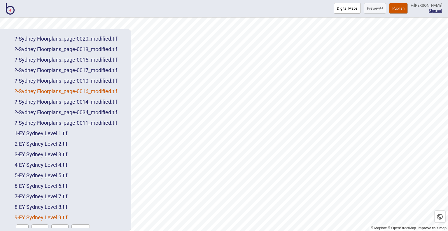
scroll to position [58, 0]
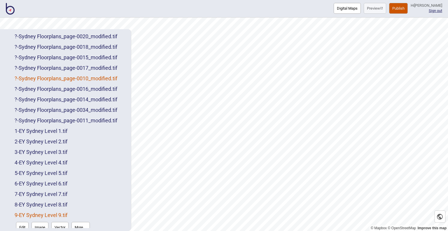
click at [89, 78] on link "? - Sydney Floorplans_page-0010_modified.tif" at bounding box center [66, 78] width 103 height 6
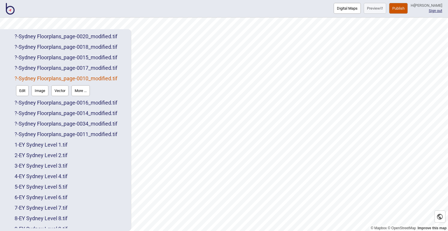
click at [84, 90] on button "More ..." at bounding box center [80, 90] width 18 height 11
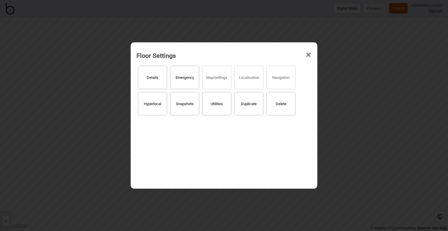
click at [160, 80] on button "Details" at bounding box center [152, 77] width 29 height 23
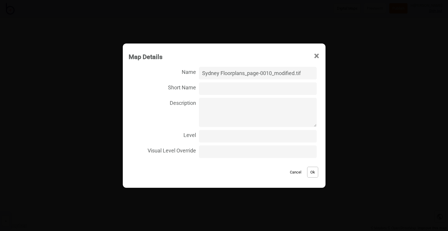
click at [209, 137] on input "Level" at bounding box center [257, 136] width 117 height 13
type input "10"
click at [222, 76] on input "Sydney Floorplans_page-0010_modified.tif" at bounding box center [257, 73] width 117 height 13
paste input "EY Sydney Level 1"
click at [245, 72] on input "EY Sydney Level 1.tif" at bounding box center [257, 73] width 117 height 13
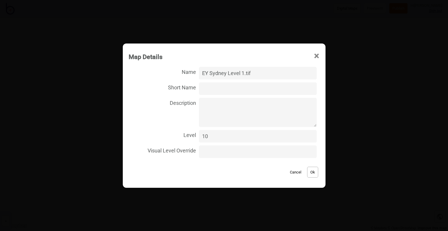
click at [245, 72] on input "EY Sydney Level 1.tif" at bounding box center [257, 73] width 117 height 13
type input "EY Sydney Level 10.tif"
click at [307, 172] on button "Ok" at bounding box center [312, 171] width 11 height 11
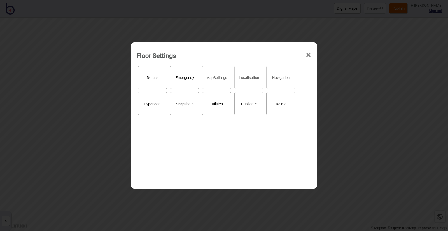
click at [307, 55] on span "×" at bounding box center [308, 54] width 6 height 19
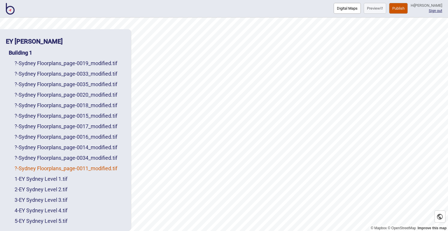
click at [74, 167] on link "? - Sydney Floorplans_page-0011_modified.tif" at bounding box center [66, 168] width 103 height 6
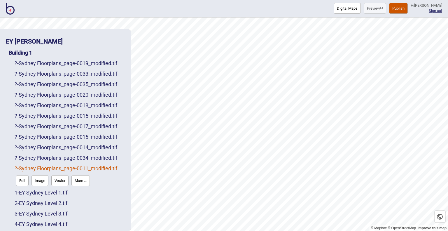
click at [87, 179] on button "More ..." at bounding box center [80, 180] width 18 height 11
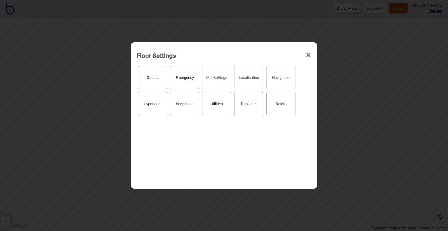
click at [155, 79] on button "Details" at bounding box center [152, 77] width 29 height 23
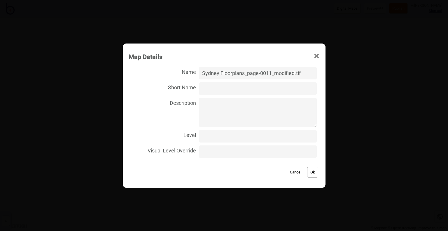
click at [213, 138] on input "Level" at bounding box center [257, 136] width 117 height 13
type input "11"
click at [222, 73] on input "Sydney Floorplans_page-0011_modified.tif" at bounding box center [257, 73] width 117 height 13
paste input "EY Sydney Level 1"
click at [246, 72] on input "EY Sydney Level 1.tif" at bounding box center [257, 73] width 117 height 13
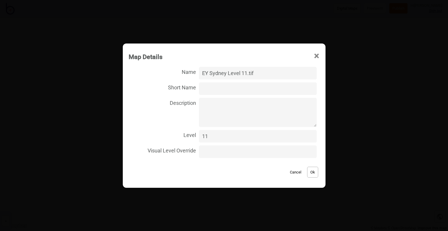
type input "EY Sydney Level 11.tif"
click at [308, 173] on button "Ok" at bounding box center [312, 171] width 11 height 11
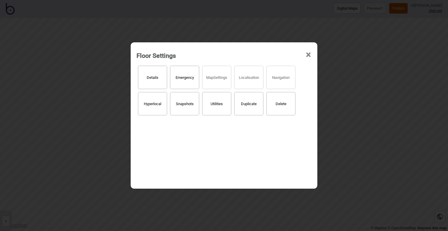
click at [307, 56] on span "×" at bounding box center [308, 54] width 6 height 19
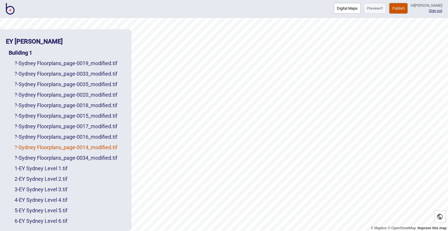
click at [93, 147] on link "? - Sydney Floorplans_page-0014_modified.tif" at bounding box center [66, 147] width 103 height 6
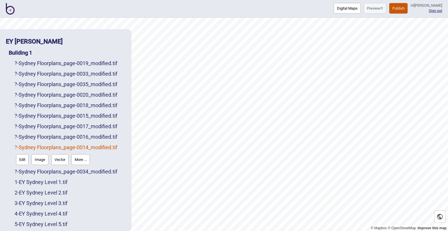
click at [84, 157] on button "More ..." at bounding box center [80, 159] width 18 height 11
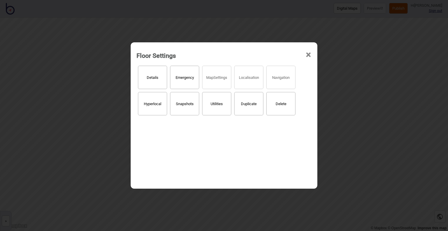
click at [146, 84] on button "Details" at bounding box center [152, 77] width 29 height 23
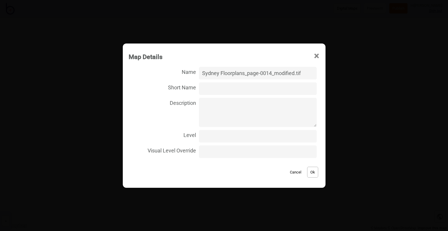
click at [215, 140] on input "Level" at bounding box center [257, 136] width 117 height 13
type input "14"
click at [224, 75] on input "Sydney Floorplans_page-0014_modified.tif" at bounding box center [257, 73] width 117 height 13
paste input "EY Sydney Level 1"
click at [245, 71] on input "EY Sydney Level 1.tif" at bounding box center [257, 73] width 117 height 13
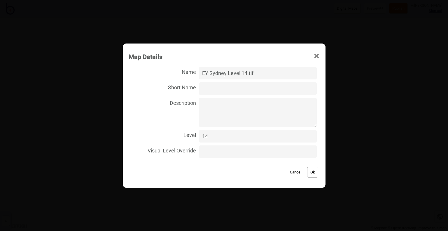
type input "EY Sydney Level 14.tif"
click at [311, 172] on button "Ok" at bounding box center [312, 171] width 11 height 11
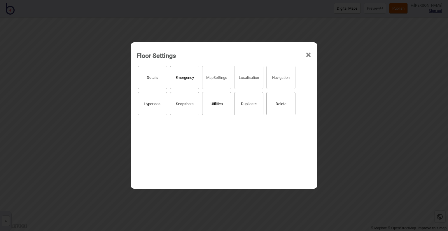
click at [309, 54] on span "×" at bounding box center [308, 54] width 6 height 19
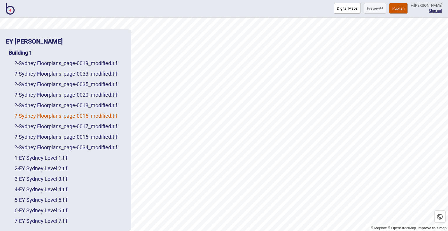
click at [90, 115] on link "? - Sydney Floorplans_page-0015_modified.tif" at bounding box center [66, 116] width 103 height 6
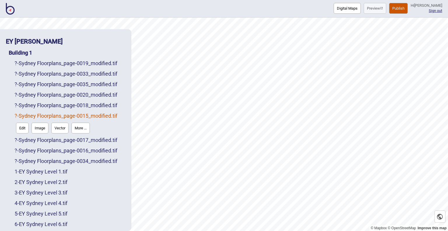
click at [85, 127] on button "More ..." at bounding box center [80, 127] width 18 height 11
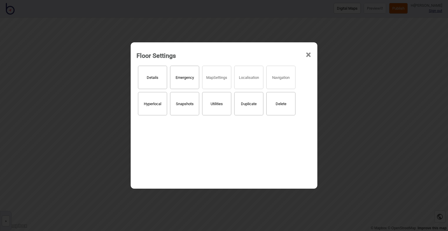
click at [151, 80] on button "Details" at bounding box center [152, 77] width 29 height 23
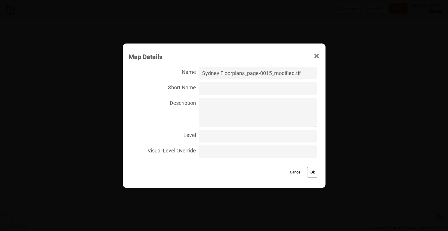
click at [216, 140] on input "Level" at bounding box center [257, 136] width 117 height 13
type input "15"
click at [234, 75] on input "Sydney Floorplans_page-0015_modified.tif" at bounding box center [257, 73] width 117 height 13
paste input "EY Sydney Level 1"
click at [245, 71] on input "EY Sydney Level 1.tif" at bounding box center [257, 73] width 117 height 13
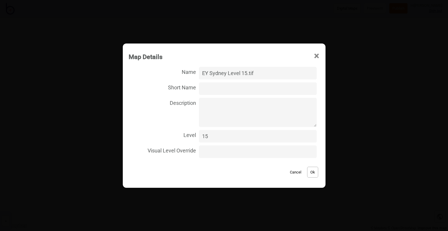
type input "EY Sydney Level 15.tif"
click at [312, 173] on button "Ok" at bounding box center [312, 171] width 11 height 11
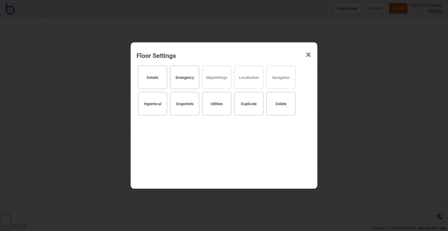
click at [308, 53] on span "×" at bounding box center [308, 54] width 6 height 19
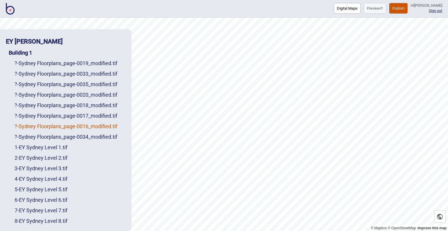
click at [92, 125] on link "? - Sydney Floorplans_page-0016_modified.tif" at bounding box center [66, 126] width 103 height 6
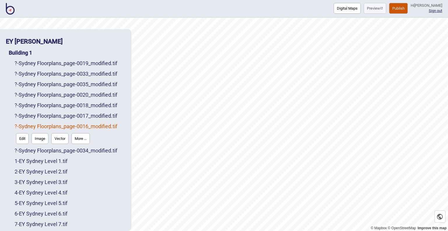
click at [84, 139] on button "More ..." at bounding box center [80, 138] width 18 height 11
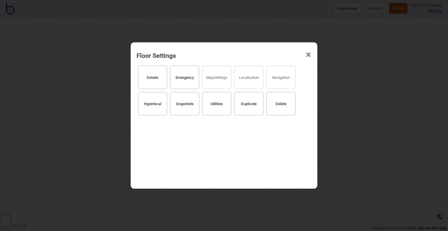
click at [159, 80] on button "Details" at bounding box center [152, 77] width 29 height 23
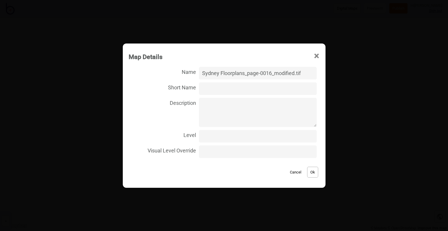
click at [234, 137] on input "Level" at bounding box center [257, 136] width 117 height 13
type input "16"
click at [230, 74] on input "Sydney Floorplans_page-0016_modified.tif" at bounding box center [257, 73] width 117 height 13
paste input "EY Sydney Level 1"
click at [246, 73] on input "EY Sydney Level 1.tif" at bounding box center [257, 73] width 117 height 13
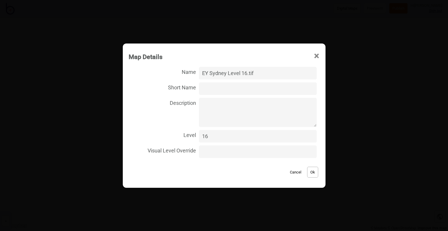
type input "EY Sydney Level 16.tif"
click at [308, 169] on button "Ok" at bounding box center [312, 171] width 11 height 11
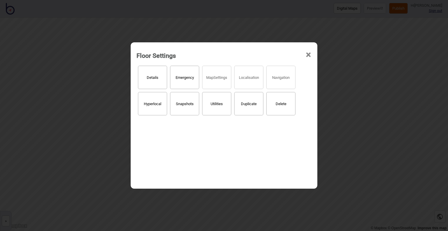
click at [309, 53] on span "×" at bounding box center [308, 54] width 6 height 19
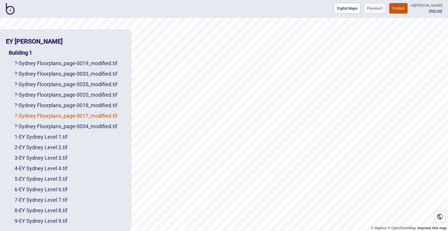
click at [98, 115] on link "? - Sydney Floorplans_page-0017_modified.tif" at bounding box center [66, 116] width 103 height 6
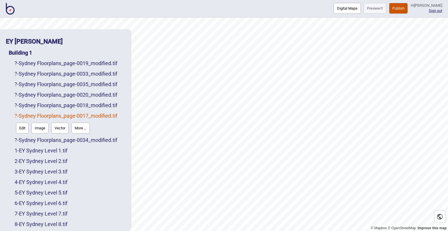
click at [80, 126] on button "More ..." at bounding box center [80, 127] width 18 height 11
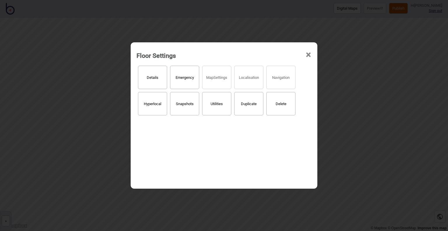
click at [163, 74] on button "Details" at bounding box center [152, 77] width 29 height 23
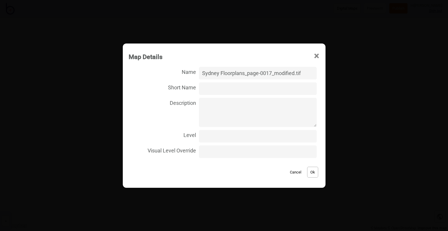
click at [207, 139] on input "Level" at bounding box center [257, 136] width 117 height 13
type input "17"
click at [223, 77] on input "Sydney Floorplans_page-0017_modified.tif" at bounding box center [257, 73] width 117 height 13
paste input "EY Sydney Level 1"
click at [246, 72] on input "EY Sydney Level 1.tif" at bounding box center [257, 73] width 117 height 13
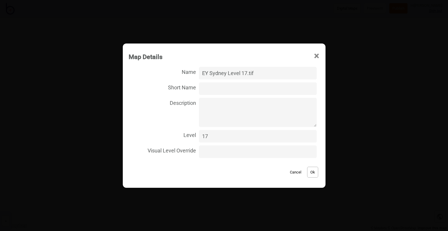
type input "EY Sydney Level 17.tif"
click at [308, 171] on button "Ok" at bounding box center [312, 171] width 11 height 11
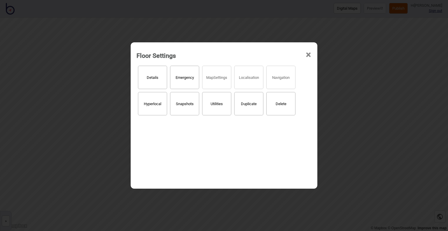
click at [310, 54] on span "×" at bounding box center [308, 54] width 6 height 19
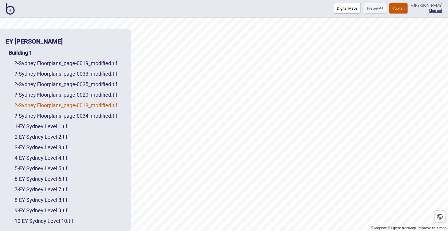
click at [78, 106] on link "? - Sydney Floorplans_page-0018_modified.tif" at bounding box center [66, 105] width 103 height 6
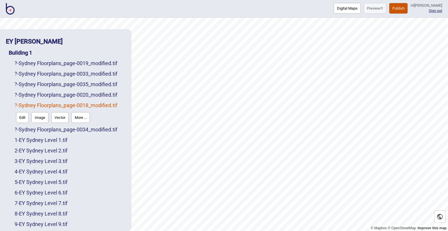
click at [81, 121] on button "More ..." at bounding box center [80, 117] width 18 height 11
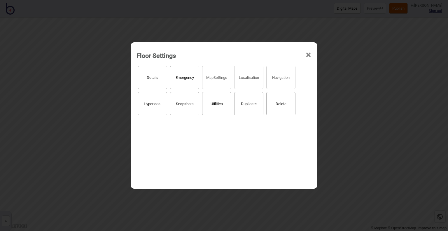
click at [161, 77] on button "Details" at bounding box center [152, 77] width 29 height 23
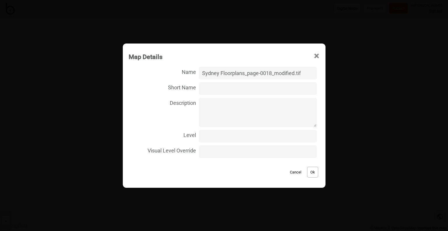
click at [220, 140] on input "Level" at bounding box center [257, 136] width 117 height 13
type input "18"
click at [227, 71] on input "Sydney Floorplans_page-0018_modified.tif" at bounding box center [257, 73] width 117 height 13
paste input "EY Sydney Level 1"
click at [245, 72] on input "EY Sydney Level 1.tif" at bounding box center [257, 73] width 117 height 13
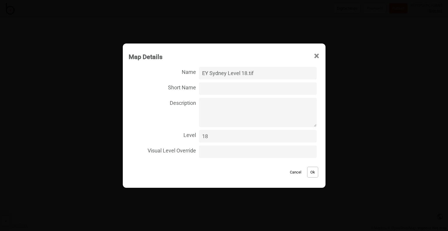
type input "EY Sydney Level 18.tif"
click at [308, 172] on button "Ok" at bounding box center [312, 171] width 11 height 11
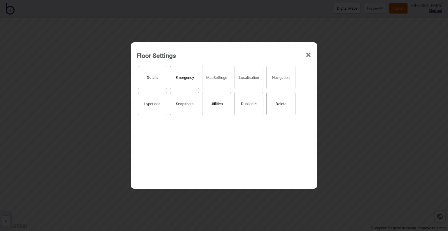
click at [308, 55] on span "×" at bounding box center [308, 54] width 6 height 19
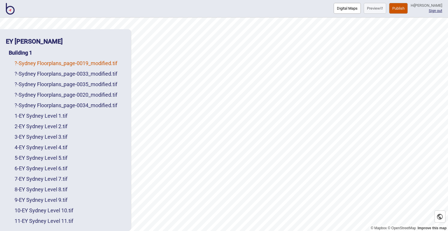
click at [94, 65] on link "? - Sydney Floorplans_page-0019_modified.tif" at bounding box center [66, 63] width 103 height 6
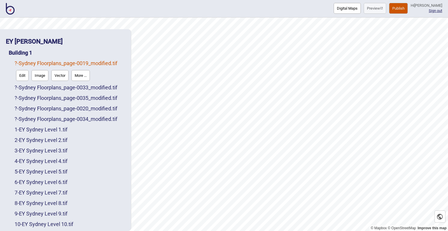
click at [82, 74] on button "More ..." at bounding box center [80, 75] width 18 height 11
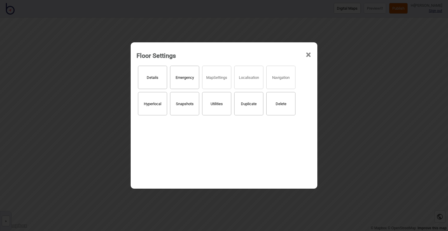
click at [166, 82] on button "Details" at bounding box center [152, 77] width 29 height 23
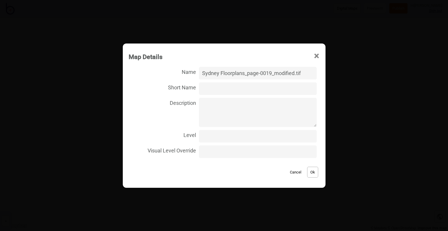
click at [222, 138] on input "Level" at bounding box center [257, 136] width 117 height 13
type input "19"
click at [227, 73] on input "Sydney Floorplans_page-0019_modified.tif" at bounding box center [257, 73] width 117 height 13
paste input "EY Sydney Level 1"
click at [246, 71] on input "EY Sydney Level 1.tif" at bounding box center [257, 73] width 117 height 13
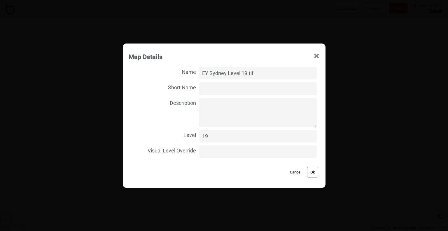
type input "EY Sydney Level 19.tif"
click at [307, 171] on button "Ok" at bounding box center [312, 171] width 11 height 11
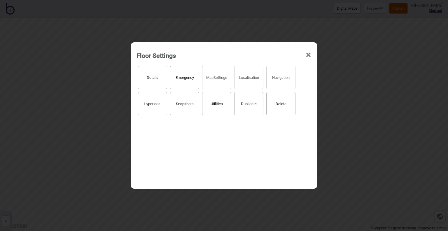
click at [308, 53] on span "×" at bounding box center [308, 54] width 6 height 19
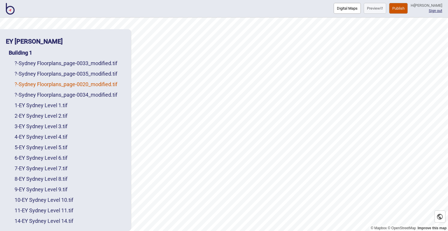
click at [42, 87] on link "? - Sydney Floorplans_page-0020_modified.tif" at bounding box center [66, 84] width 103 height 6
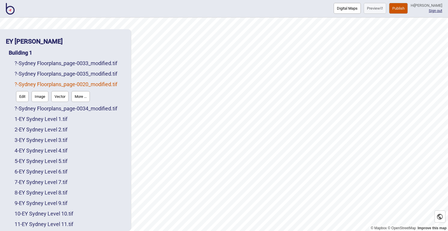
click at [81, 98] on button "More ..." at bounding box center [80, 96] width 18 height 11
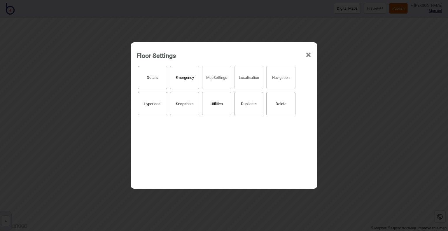
click at [157, 79] on button "Details" at bounding box center [152, 77] width 29 height 23
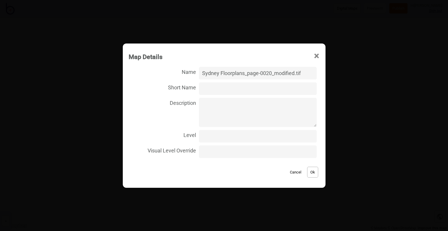
click at [220, 137] on input "Level" at bounding box center [257, 136] width 117 height 13
type input "20"
click at [233, 73] on input "Sydney Floorplans_page-0020_modified.tif" at bounding box center [257, 73] width 117 height 13
paste input "EY Sydney Level 1"
click at [245, 73] on input "EY Sydney Level 1.tif" at bounding box center [257, 73] width 117 height 13
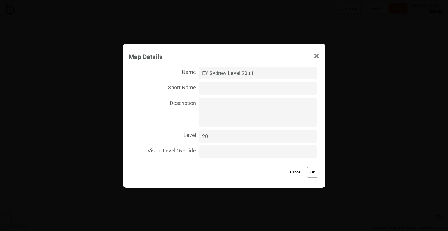
type input "EY Sydney Level 20.tif"
click at [307, 171] on button "Ok" at bounding box center [312, 171] width 11 height 11
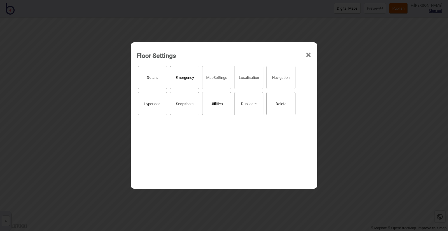
click at [309, 54] on span "×" at bounding box center [308, 54] width 6 height 19
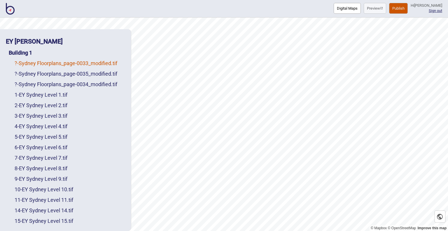
click at [62, 63] on link "? - Sydney Floorplans_page-0033_modified.tif" at bounding box center [66, 63] width 103 height 6
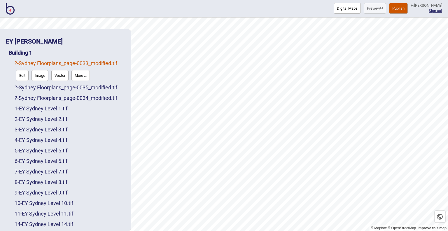
click at [85, 75] on button "More ..." at bounding box center [80, 75] width 18 height 11
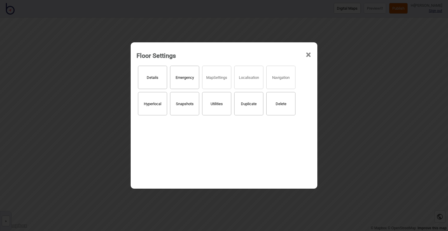
click at [154, 69] on button "Details" at bounding box center [152, 77] width 29 height 23
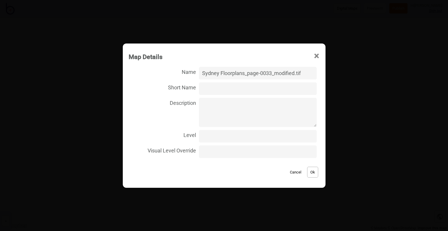
click at [222, 136] on input "Level" at bounding box center [257, 136] width 117 height 13
type input "33"
click at [224, 76] on input "Sydney Floorplans_page-0033_modified.tif" at bounding box center [257, 73] width 117 height 13
paste input "EY Sydney Level 1"
click at [245, 72] on input "EY Sydney Level 1.tif" at bounding box center [257, 73] width 117 height 13
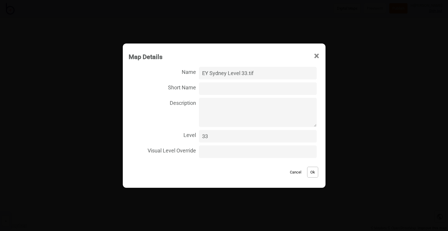
type input "EY Sydney Level 33.tif"
click at [308, 175] on button "Ok" at bounding box center [312, 171] width 11 height 11
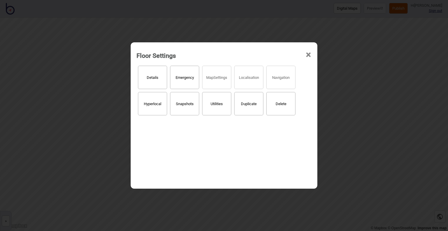
click at [310, 56] on span "×" at bounding box center [308, 54] width 6 height 19
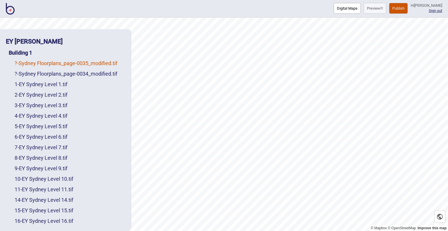
click at [79, 62] on link "? - Sydney Floorplans_page-0035_modified.tif" at bounding box center [66, 63] width 103 height 6
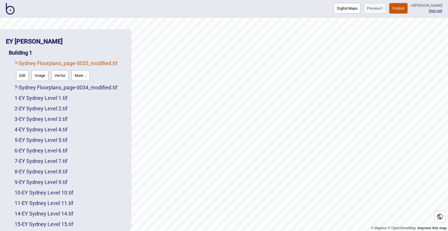
click at [81, 79] on button "More ..." at bounding box center [80, 75] width 18 height 11
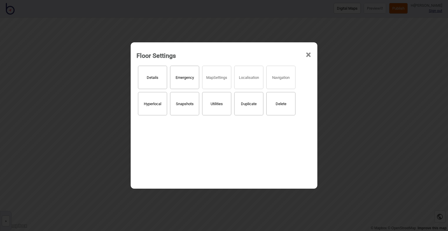
click at [159, 79] on button "Details" at bounding box center [152, 77] width 29 height 23
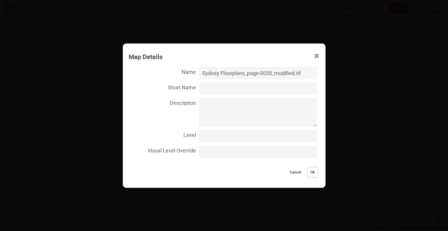
click at [232, 136] on input "Level" at bounding box center [257, 136] width 117 height 13
type input "35"
click at [244, 77] on input "Sydney Floorplans_page-0035_modified.tif" at bounding box center [257, 73] width 117 height 13
paste input "EY Sydney Level 1"
click at [246, 72] on input "EY Sydney Level 1.tif" at bounding box center [257, 73] width 117 height 13
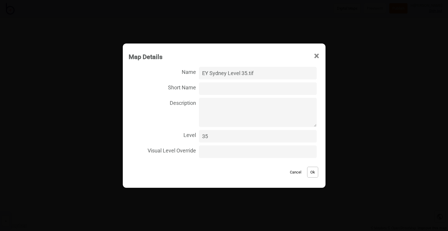
type input "EY Sydney Level 35.tif"
click at [311, 170] on button "Ok" at bounding box center [312, 171] width 11 height 11
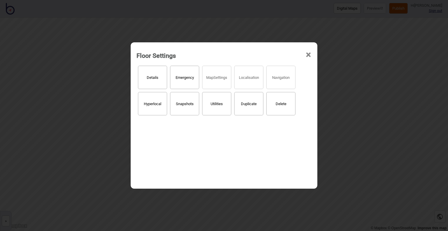
click at [308, 55] on span "×" at bounding box center [308, 54] width 6 height 19
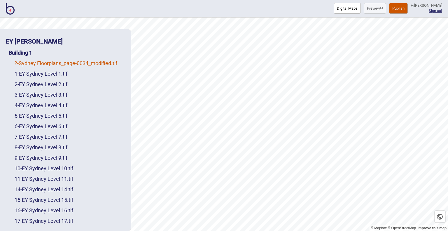
click at [47, 64] on link "? - Sydney Floorplans_page-0034_modified.tif" at bounding box center [66, 63] width 103 height 6
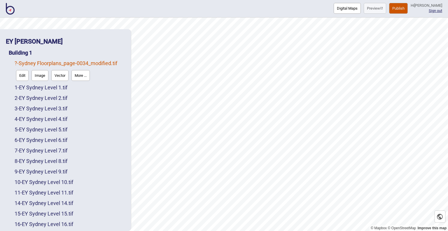
click at [82, 77] on button "More ..." at bounding box center [80, 75] width 18 height 11
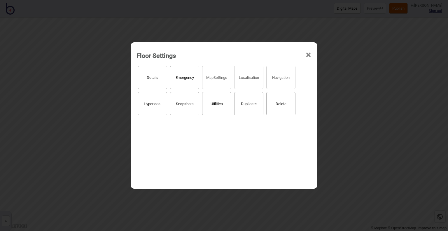
click at [155, 79] on button "Details" at bounding box center [152, 77] width 29 height 23
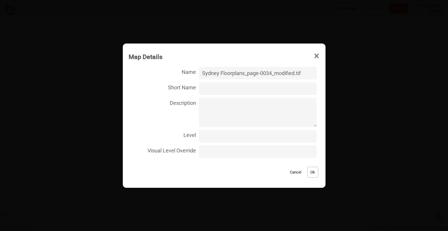
click at [221, 134] on input "Level" at bounding box center [257, 136] width 117 height 13
type input "34"
click at [222, 72] on input "Sydney Floorplans_page-0034_modified.tif" at bounding box center [257, 73] width 117 height 13
paste input "EY Sydney Level 1"
click at [245, 73] on input "EY Sydney Level 1.tif" at bounding box center [257, 73] width 117 height 13
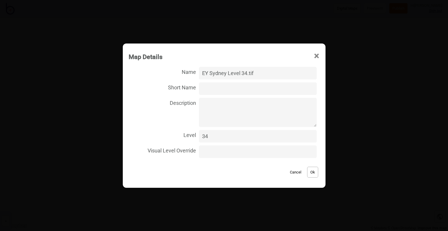
type input "EY Sydney Level 34.tif"
click at [307, 171] on button "Ok" at bounding box center [312, 171] width 11 height 11
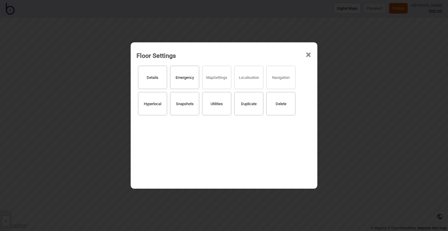
click at [308, 54] on span "×" at bounding box center [308, 54] width 6 height 19
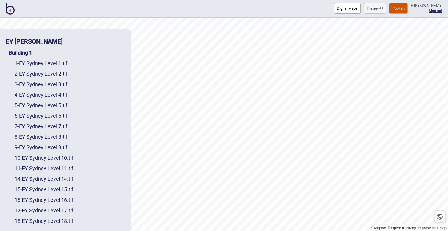
click at [339, 12] on button "Digital Maps" at bounding box center [346, 8] width 27 height 11
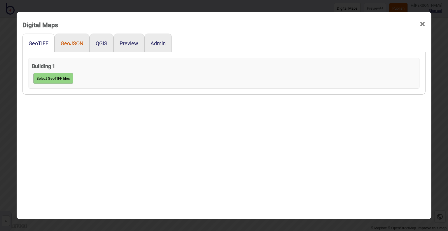
click at [73, 40] on button "GeoJSON" at bounding box center [72, 43] width 23 height 6
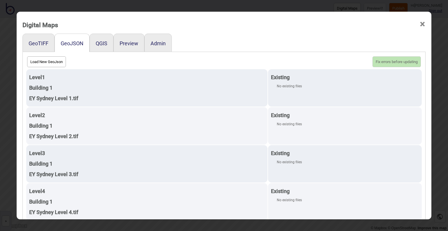
click at [50, 62] on button "Load New GeoJson" at bounding box center [46, 61] width 39 height 11
click input "file" at bounding box center [0, 0] width 0 height 0
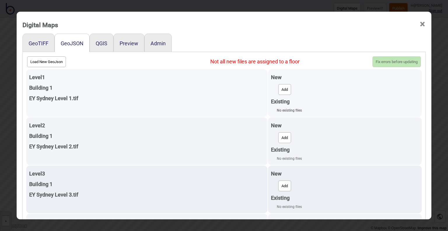
click at [281, 87] on button "Add" at bounding box center [284, 89] width 13 height 11
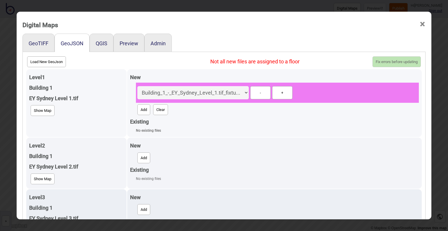
click at [138, 109] on button "Add" at bounding box center [143, 109] width 13 height 11
select select "Building_1_-_EY_Sydney_Level_1.tif_level.geojson"
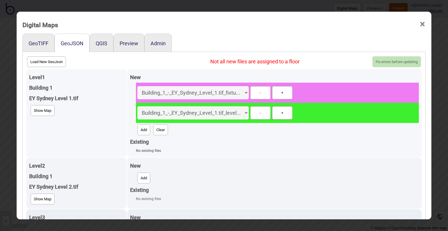
click at [143, 129] on button "Add" at bounding box center [143, 129] width 13 height 11
select select "Building_1_-_EY_Sydney_Level_1.tif_unit.geojson"
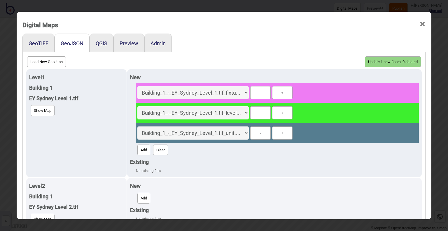
click at [368, 60] on button "Update 1 new floors, 0 deleted" at bounding box center [393, 61] width 56 height 11
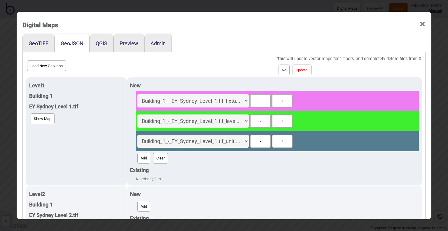
click at [309, 67] on button "Update!" at bounding box center [301, 69] width 19 height 11
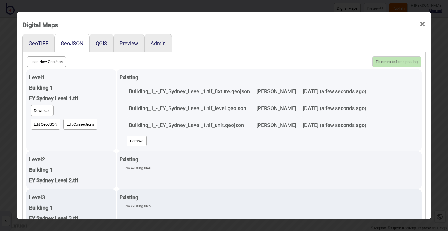
click at [51, 123] on button "Edit GeoJSON" at bounding box center [46, 124] width 30 height 11
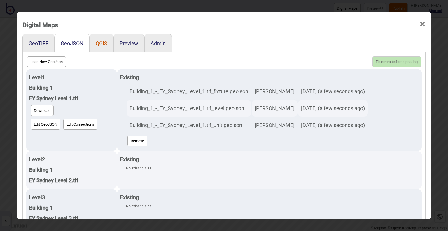
click at [98, 41] on button "QGIS" at bounding box center [102, 43] width 12 height 6
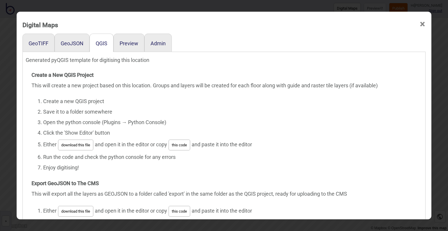
click at [175, 143] on button "this code" at bounding box center [179, 144] width 22 height 11
click at [185, 145] on button "this code" at bounding box center [179, 144] width 22 height 11
